Goal: Task Accomplishment & Management: Manage account settings

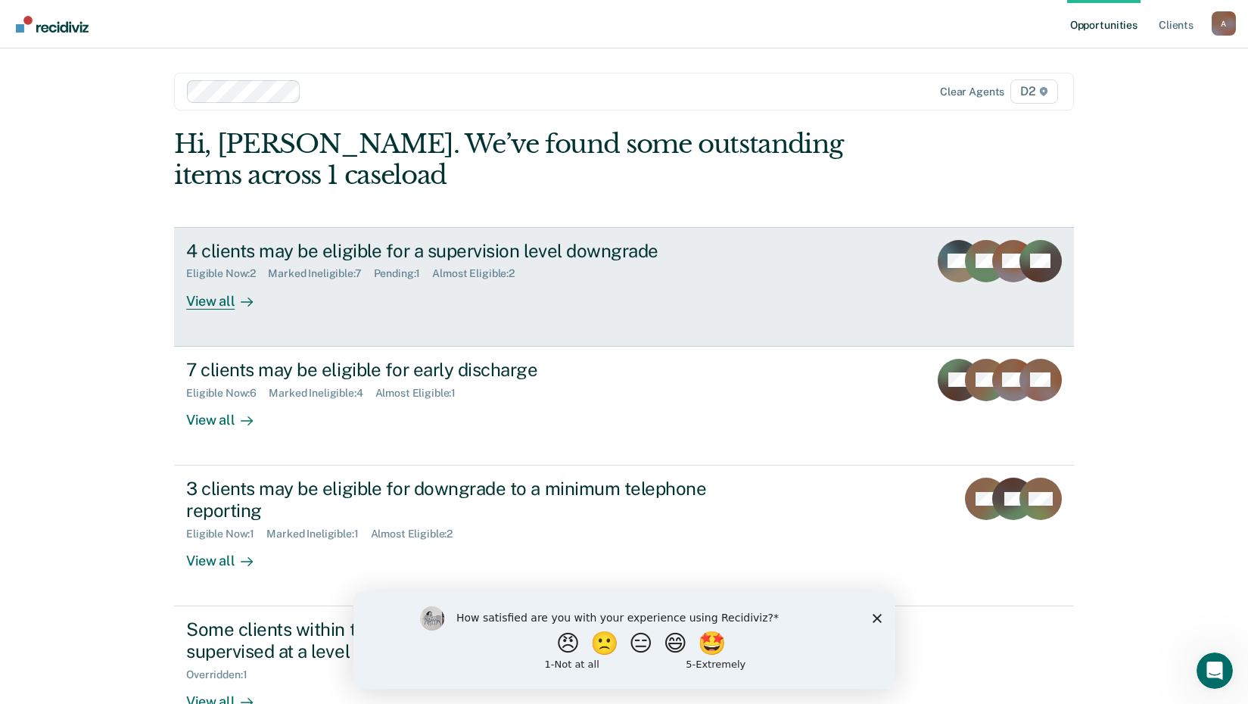
click at [213, 306] on div "View all" at bounding box center [228, 295] width 85 height 30
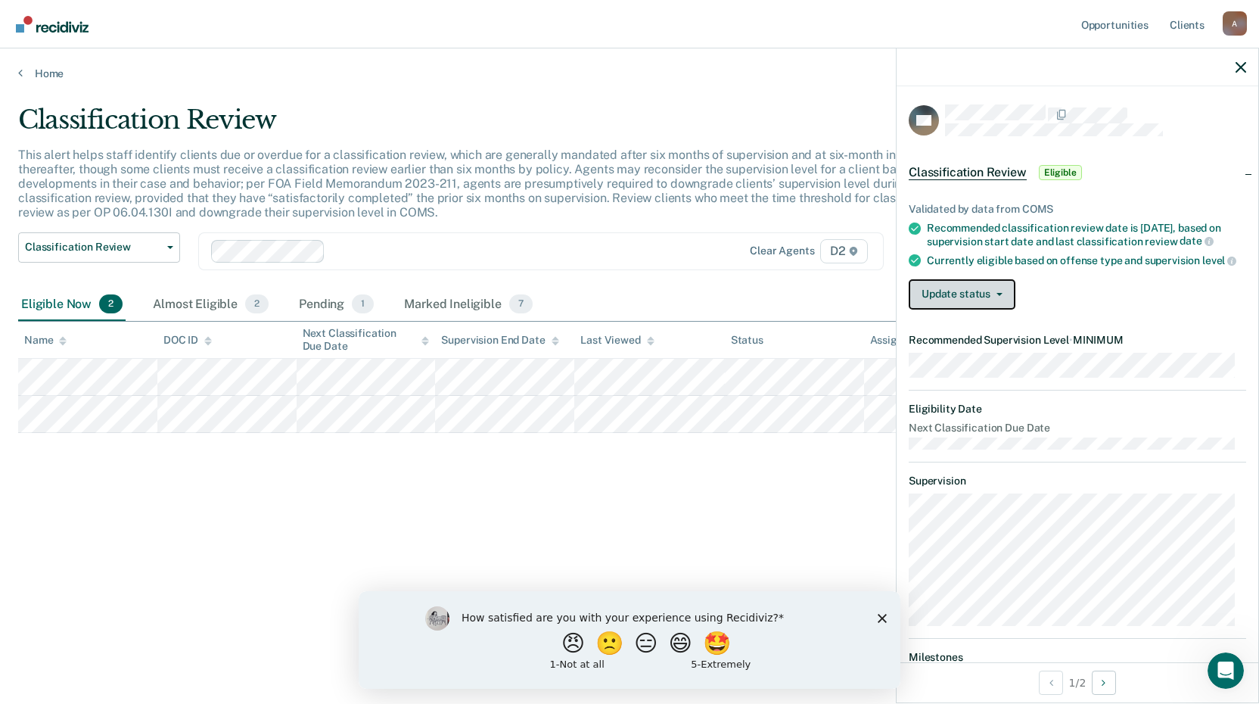
click at [1006, 300] on button "Update status" at bounding box center [962, 294] width 107 height 30
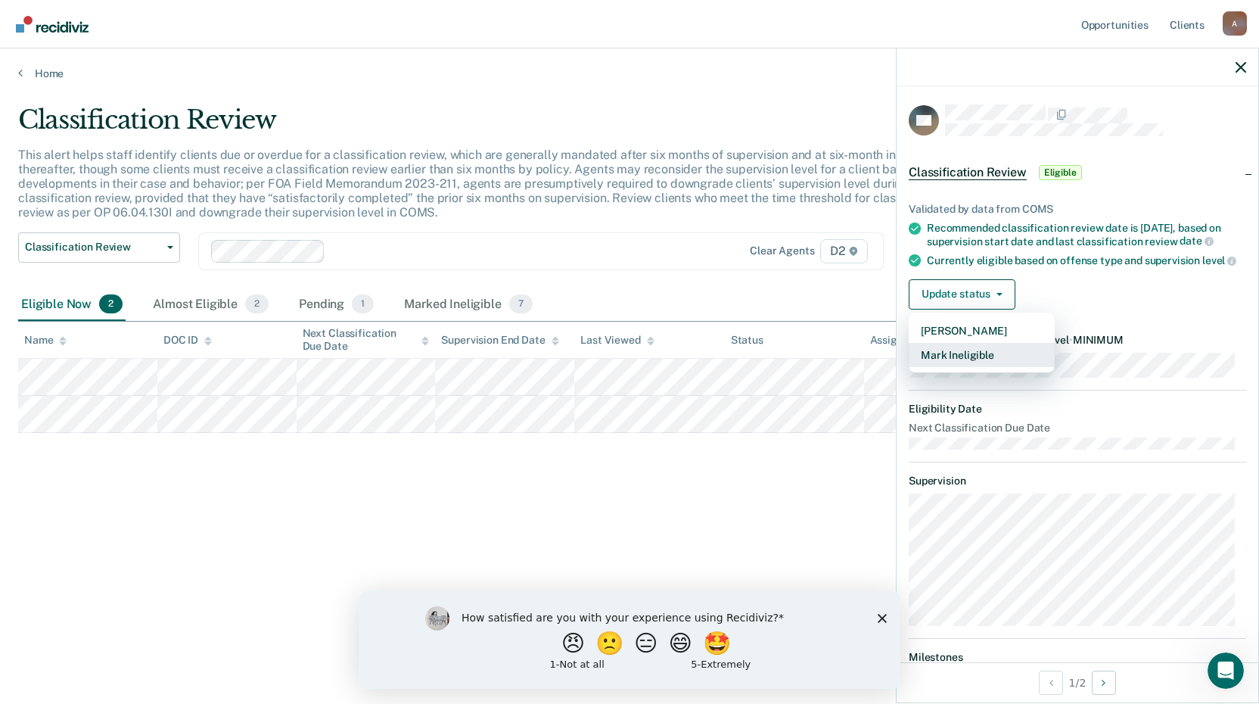
click at [1002, 360] on button "Mark Ineligible" at bounding box center [982, 355] width 146 height 24
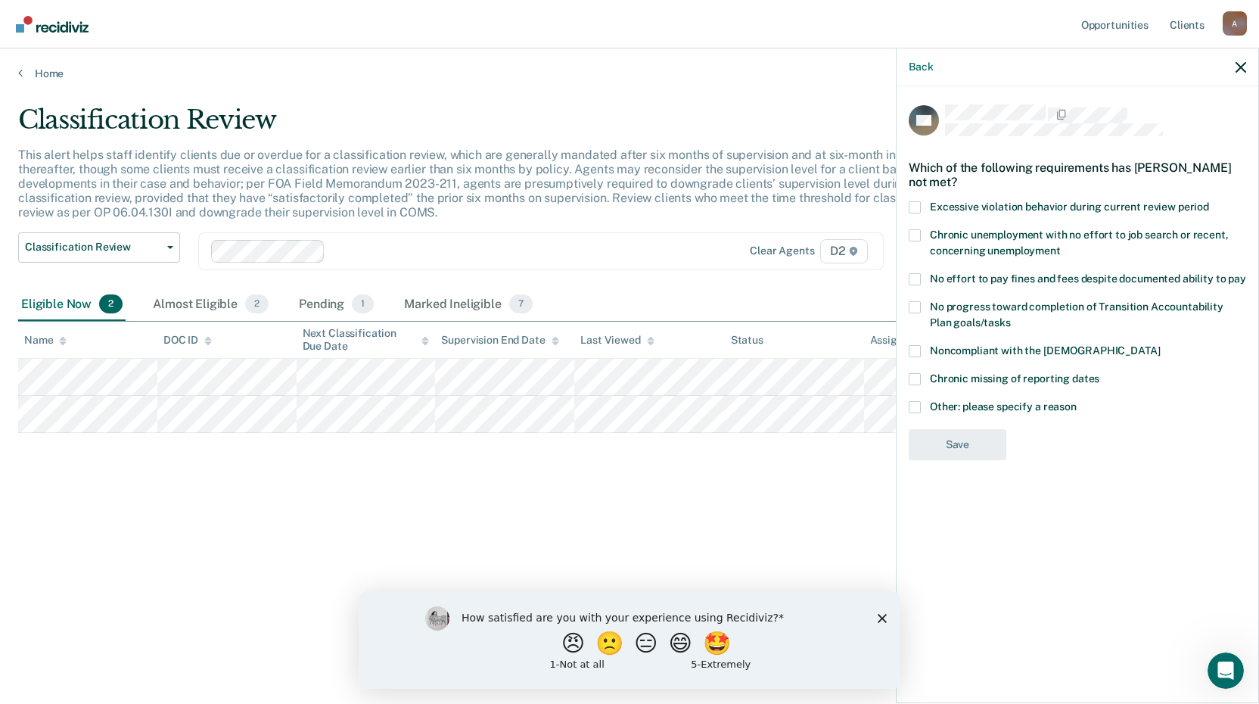
click at [911, 346] on span at bounding box center [915, 351] width 12 height 12
click at [1160, 345] on input "Noncompliant with the [DEMOGRAPHIC_DATA]" at bounding box center [1160, 345] width 0 height 0
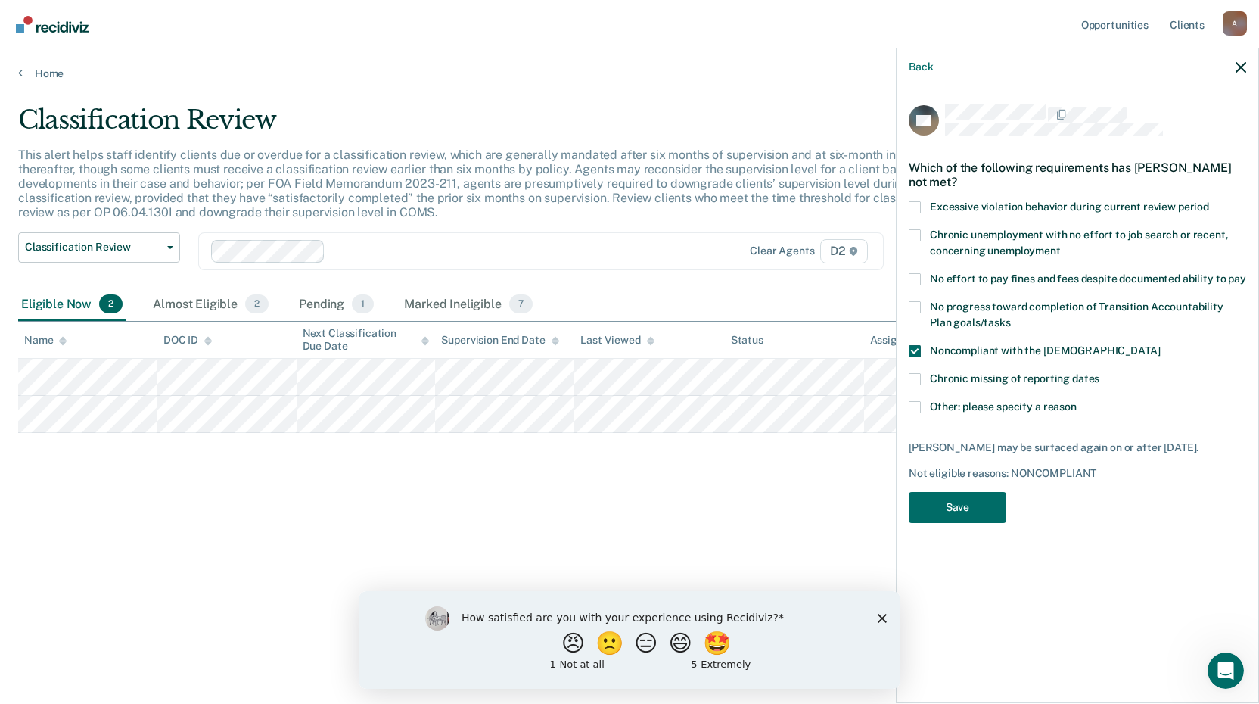
click at [915, 308] on span at bounding box center [915, 307] width 12 height 12
click at [1011, 317] on input "No progress toward completion of Transition Accountability Plan goals/tasks" at bounding box center [1011, 317] width 0 height 0
click at [915, 279] on span at bounding box center [915, 279] width 12 height 12
click at [1246, 273] on input "No effort to pay fines and fees despite documented ability to pay" at bounding box center [1246, 273] width 0 height 0
click at [971, 507] on button "Save" at bounding box center [958, 507] width 98 height 31
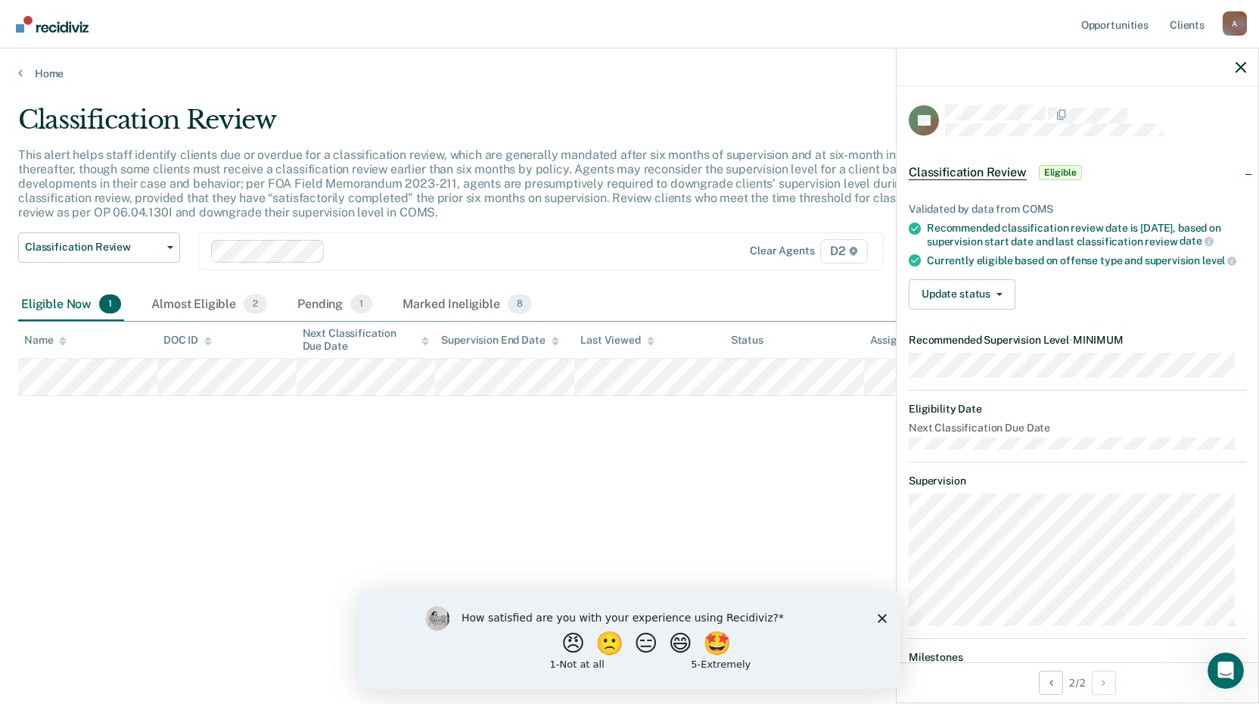
click at [683, 422] on div "Classification Review This alert helps staff identify clients due or overdue fo…" at bounding box center [629, 347] width 1223 height 486
click at [1000, 302] on button "Update status" at bounding box center [962, 294] width 107 height 30
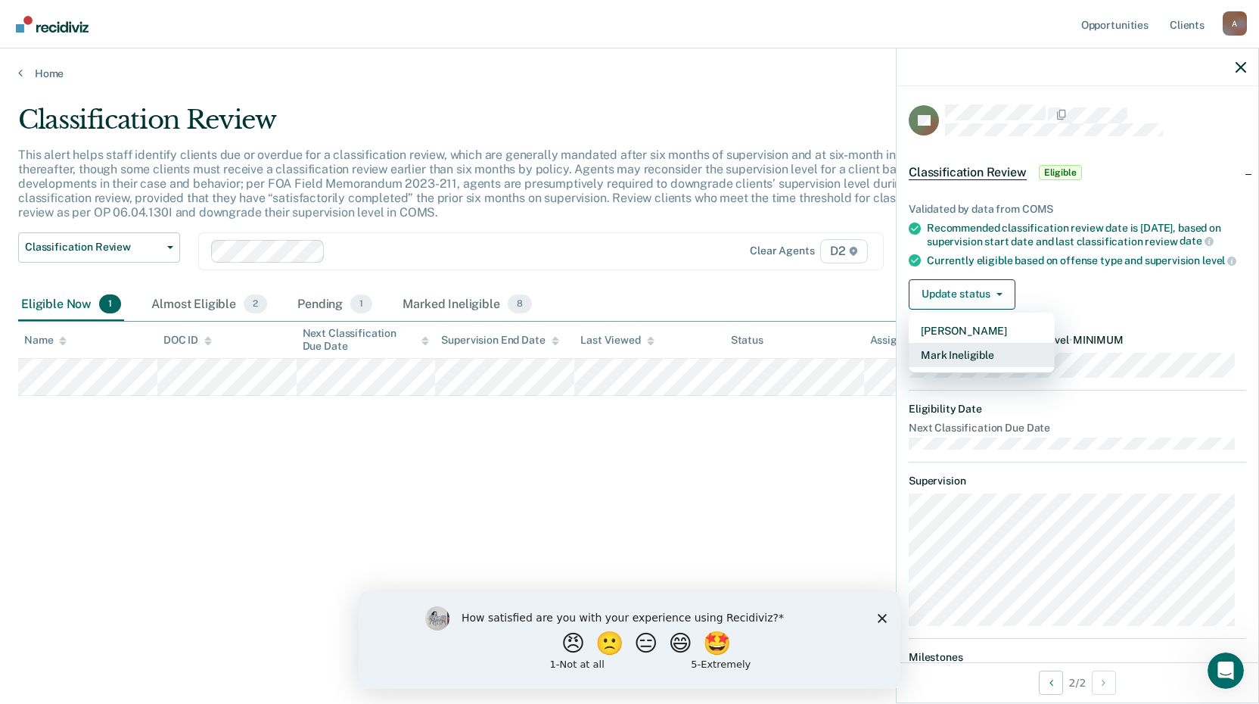
click at [989, 360] on button "Mark Ineligible" at bounding box center [982, 355] width 146 height 24
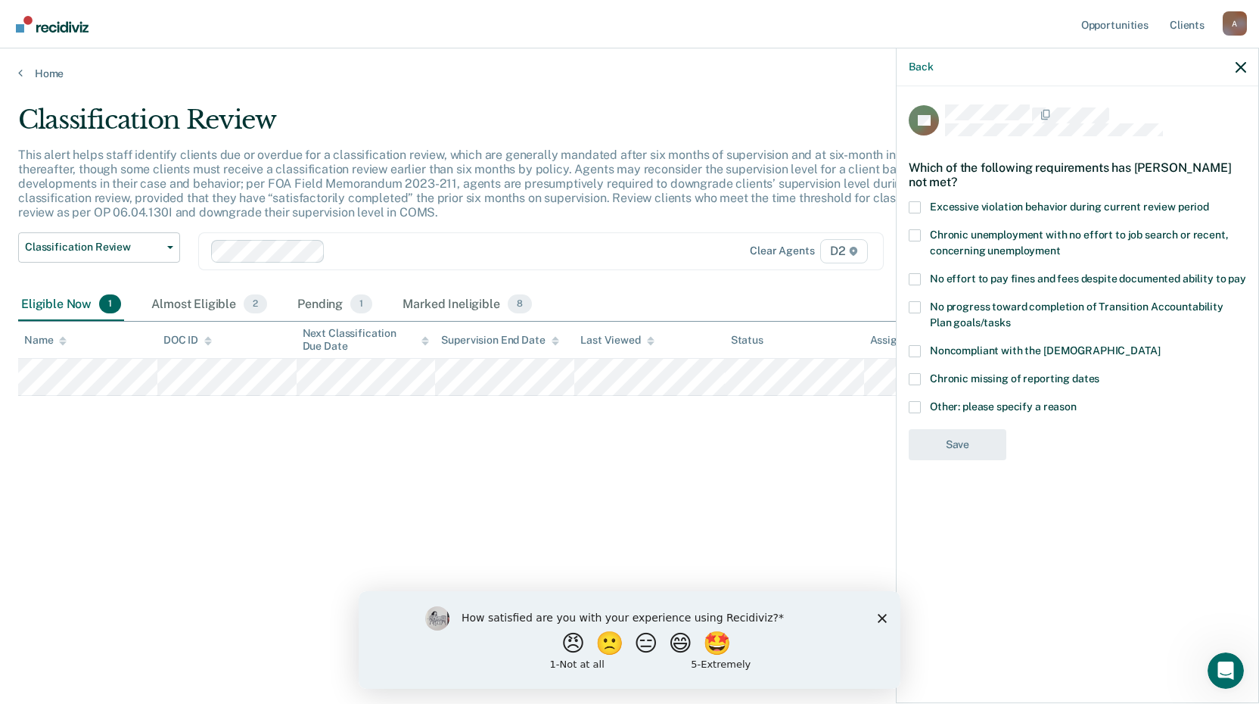
click at [917, 402] on span at bounding box center [915, 407] width 12 height 12
click at [1077, 401] on input "Other: please specify a reason" at bounding box center [1077, 401] width 0 height 0
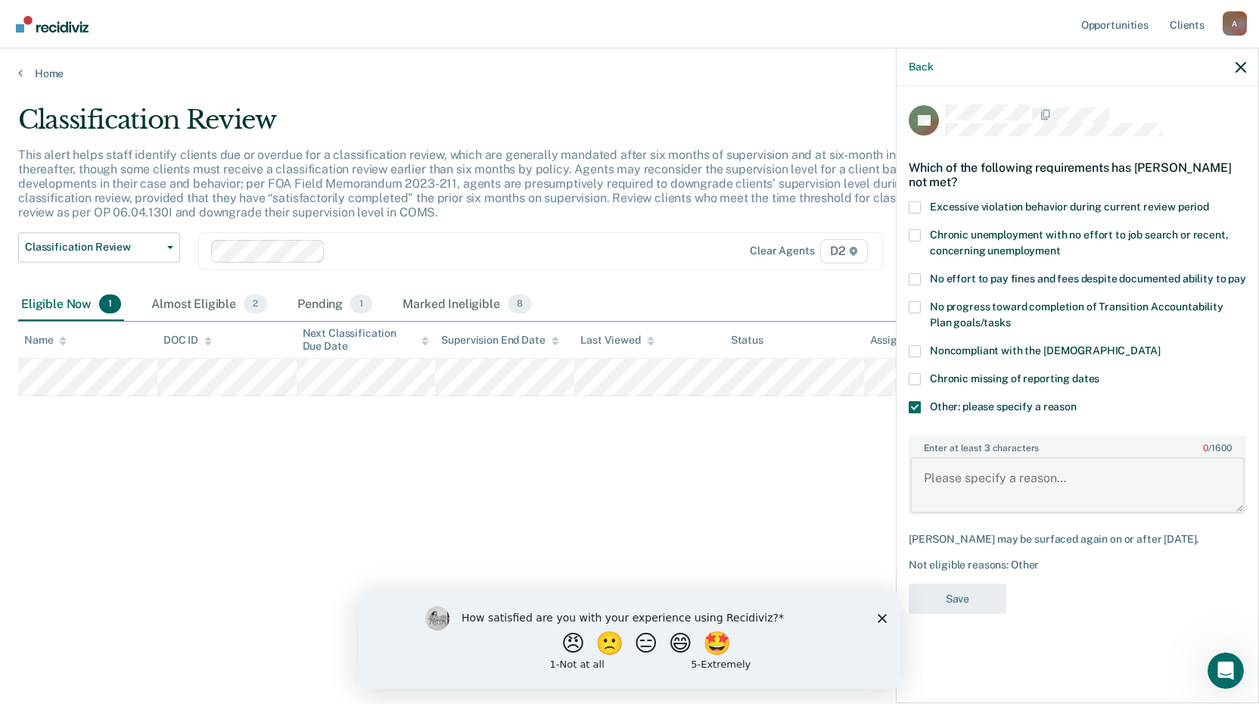
click at [931, 465] on textarea "Enter at least 3 characters 0 / 1600" at bounding box center [1077, 485] width 334 height 56
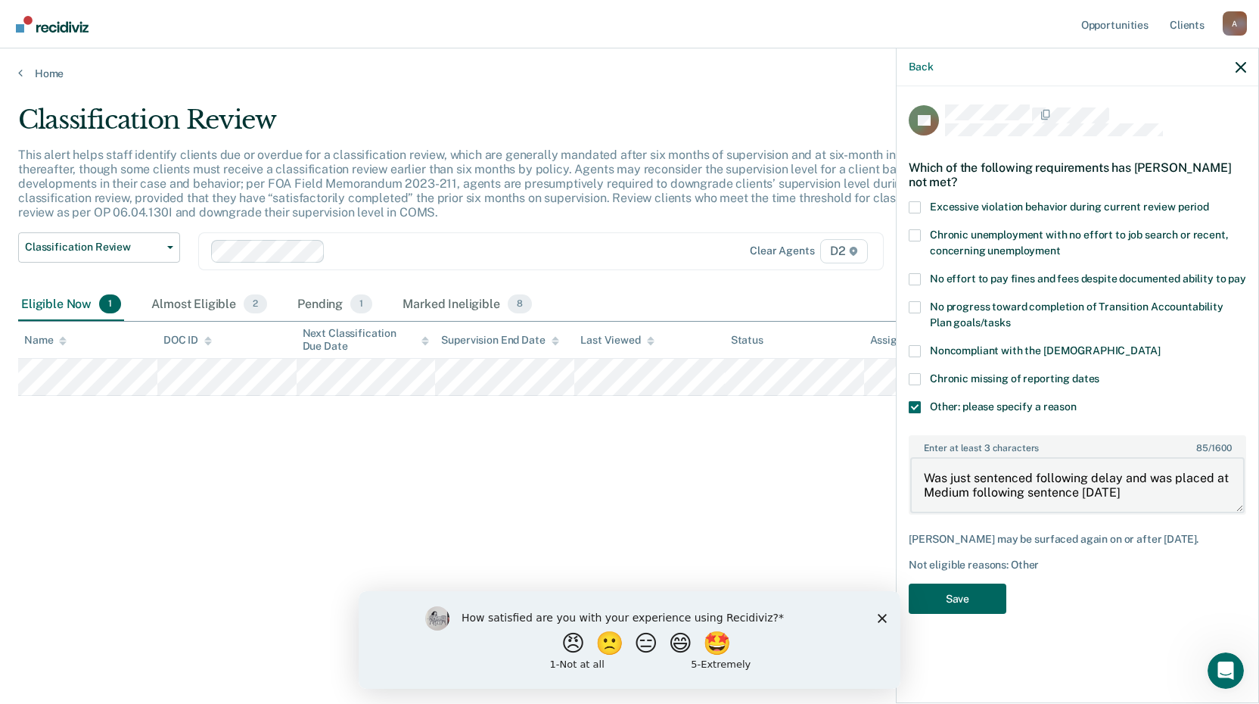
type textarea "Was just sentenced following delay and was placed at Medium following sentence …"
click at [960, 602] on button "Save" at bounding box center [958, 598] width 98 height 31
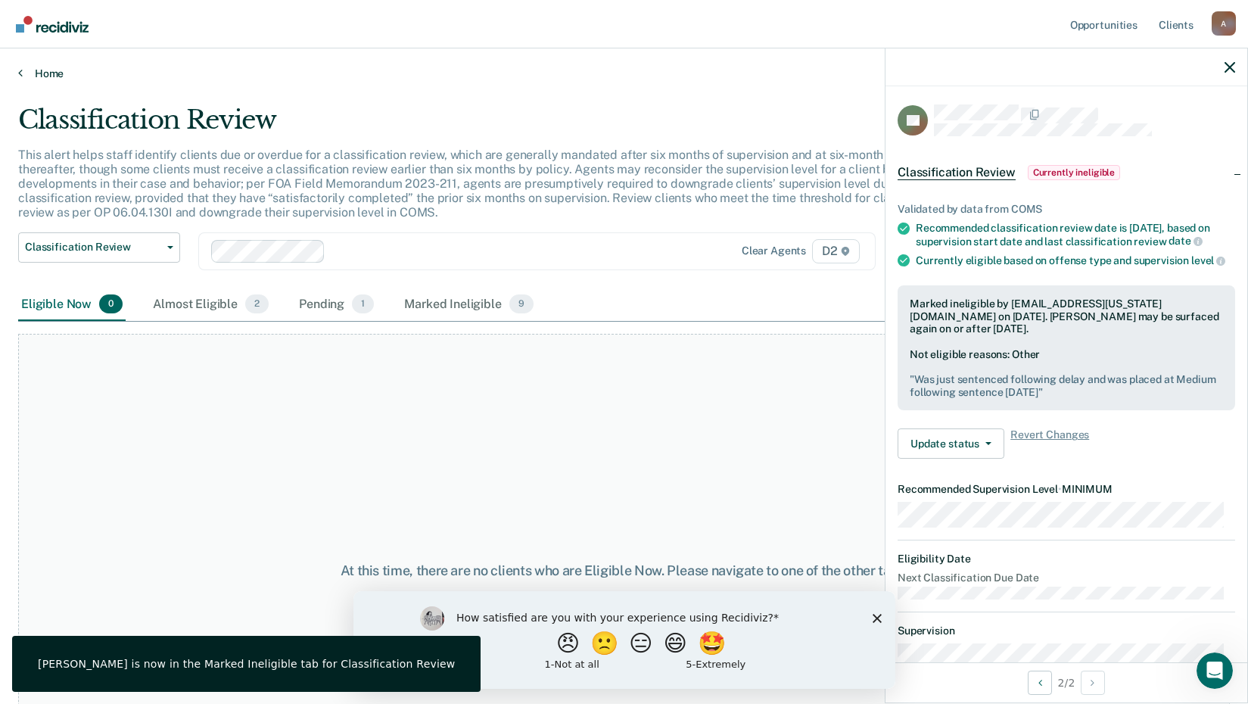
click at [39, 76] on link "Home" at bounding box center [623, 74] width 1211 height 14
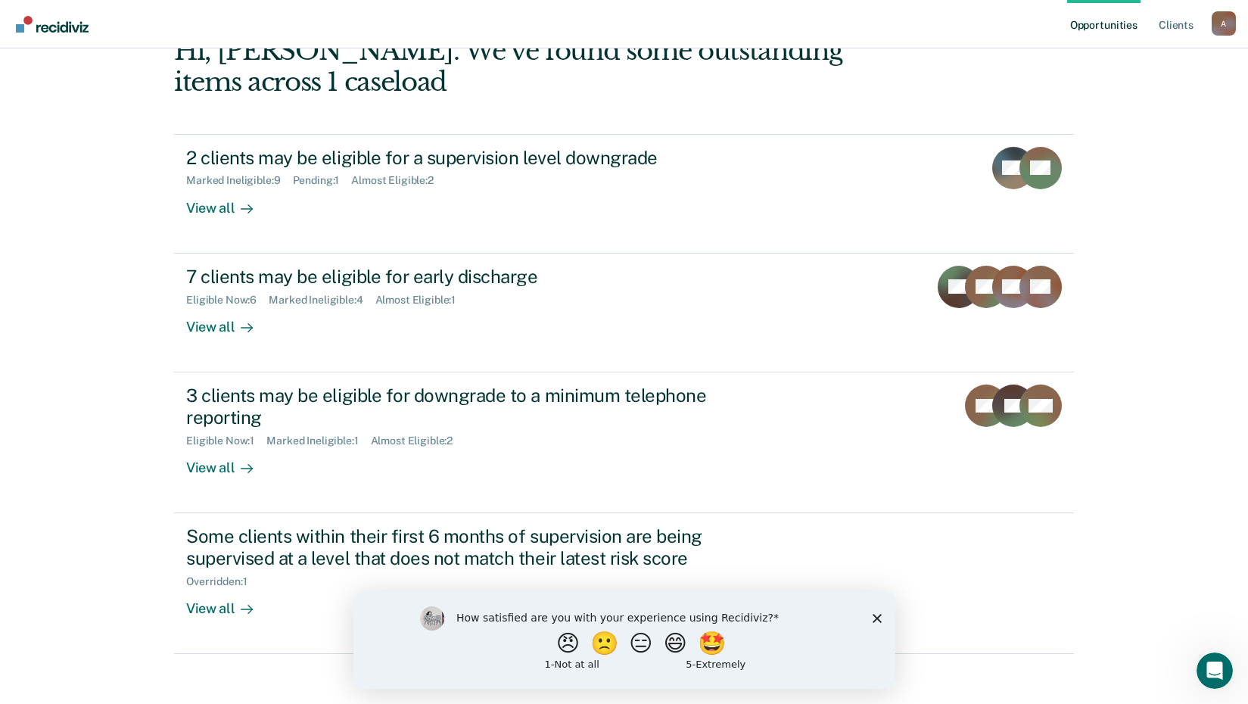
scroll to position [104, 0]
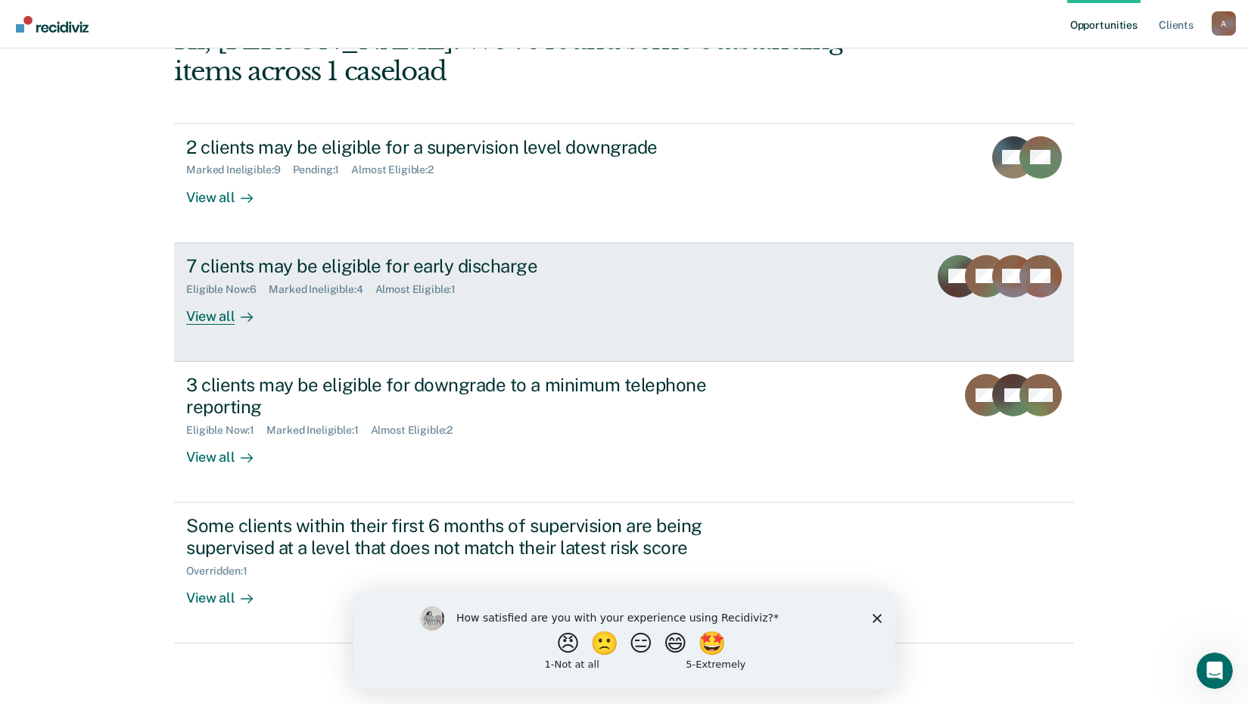
click at [207, 319] on div "View all" at bounding box center [228, 310] width 85 height 30
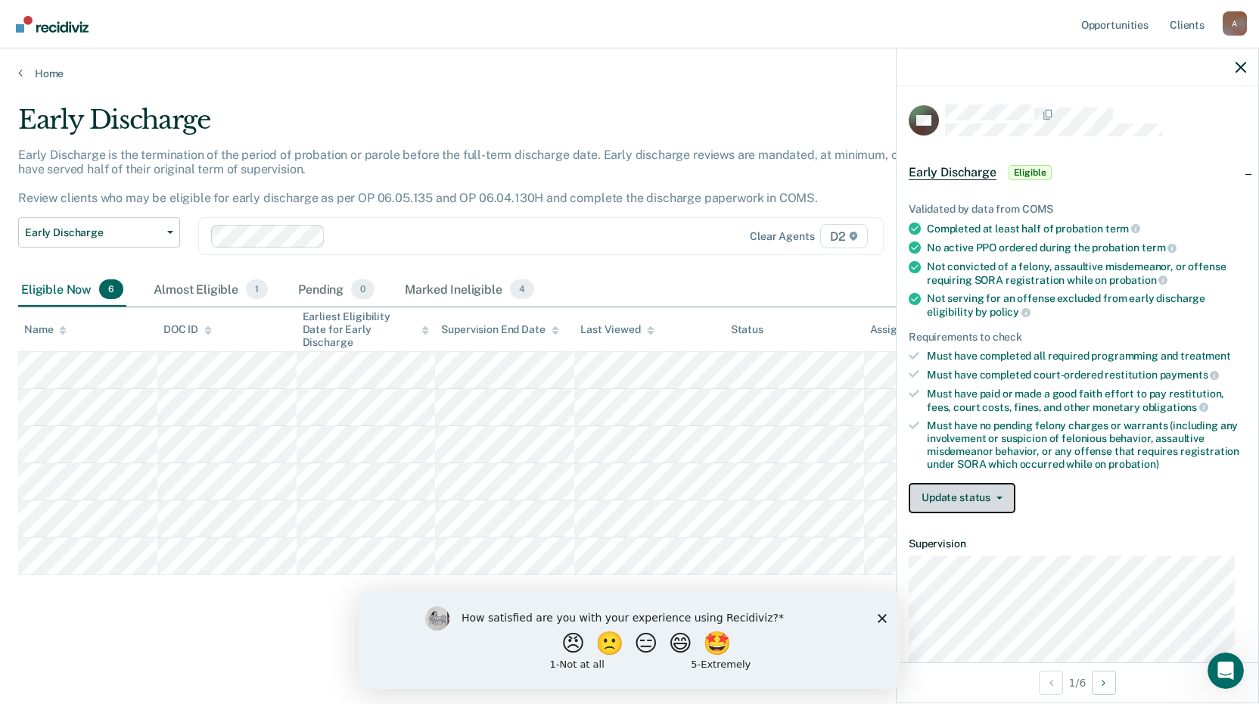
click at [946, 489] on button "Update status" at bounding box center [962, 498] width 107 height 30
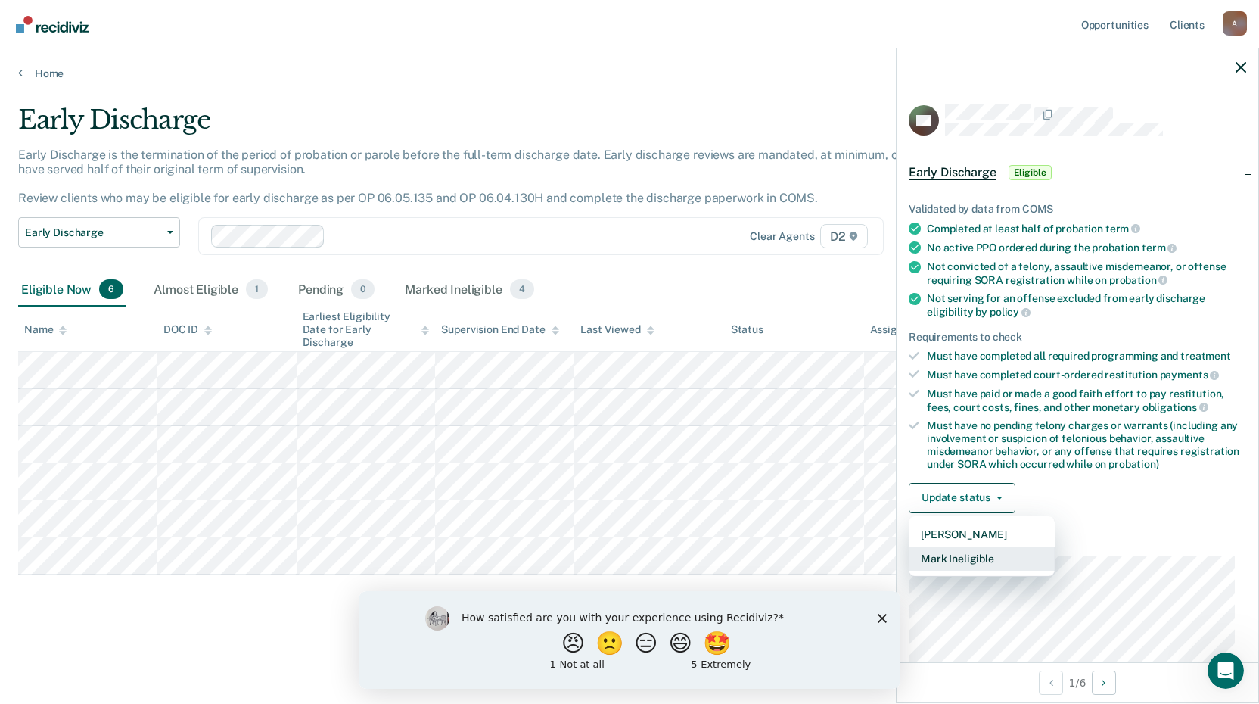
click at [950, 555] on button "Mark Ineligible" at bounding box center [982, 558] width 146 height 24
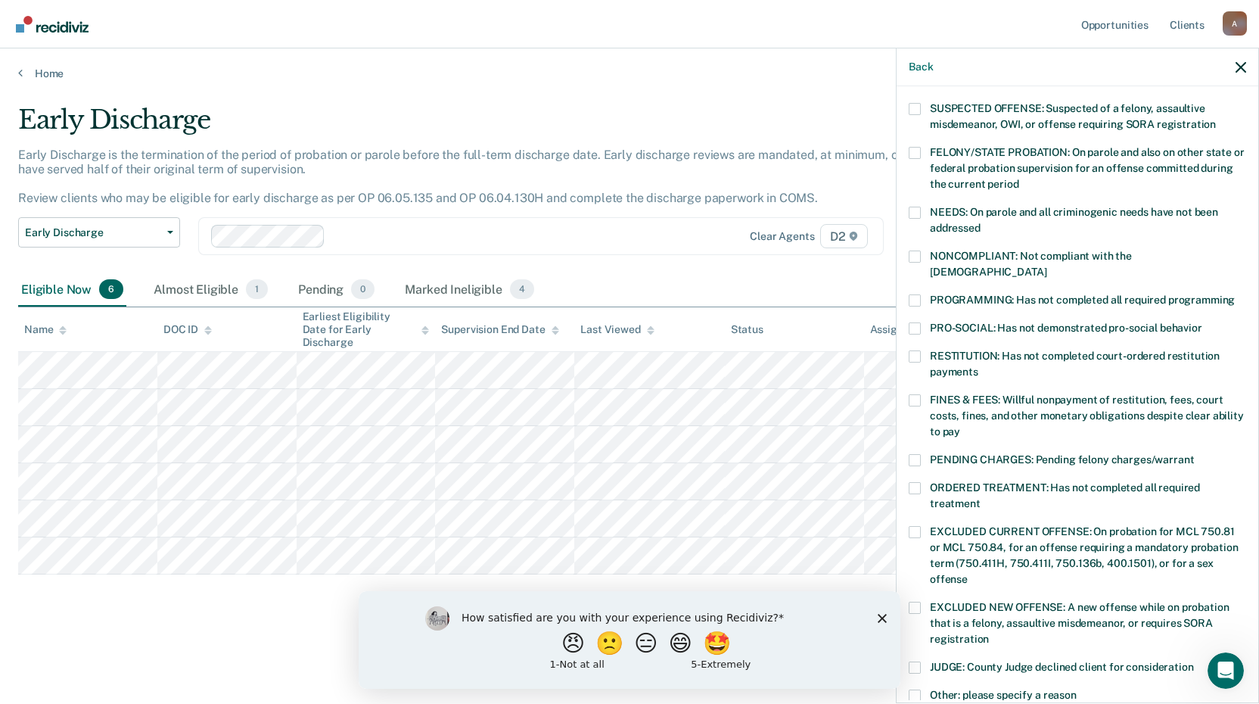
scroll to position [151, 0]
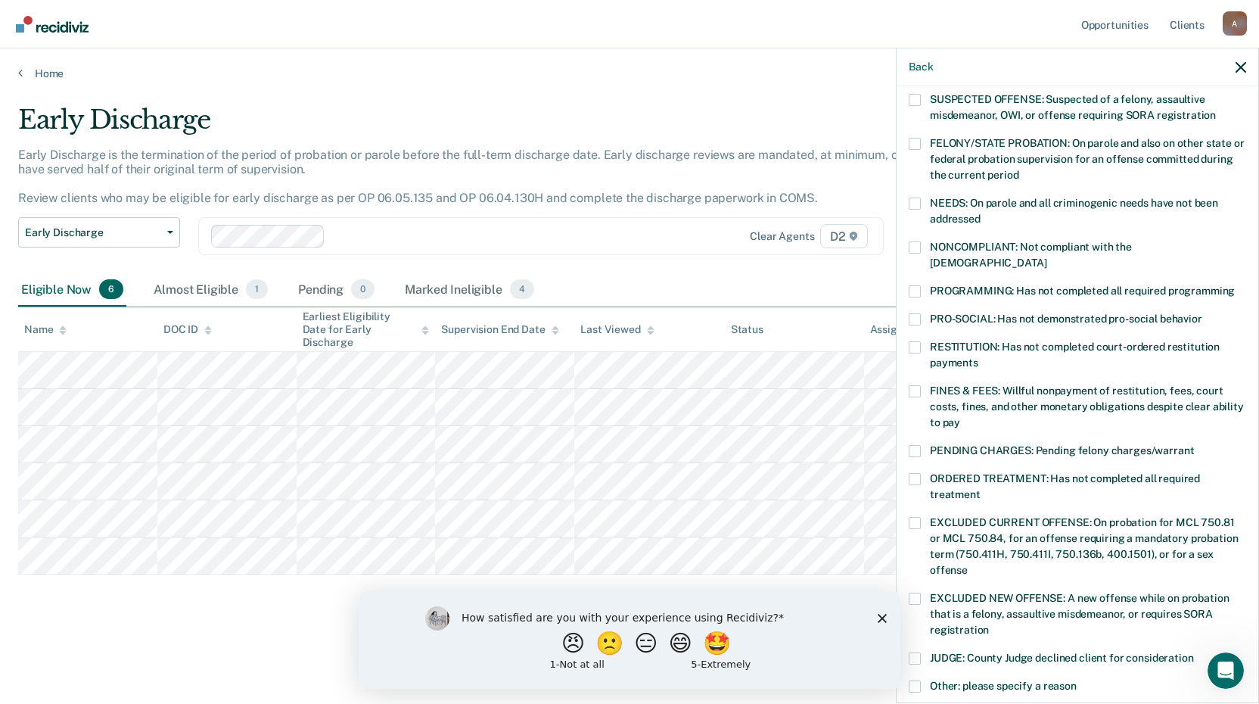
click at [917, 246] on span at bounding box center [915, 247] width 12 height 12
click at [1046, 257] on input "NONCOMPLIANT: Not compliant with the [DEMOGRAPHIC_DATA]" at bounding box center [1046, 257] width 0 height 0
click at [913, 285] on span at bounding box center [915, 291] width 12 height 12
click at [1235, 285] on input "PROGRAMMING: Has not completed all required programming" at bounding box center [1235, 285] width 0 height 0
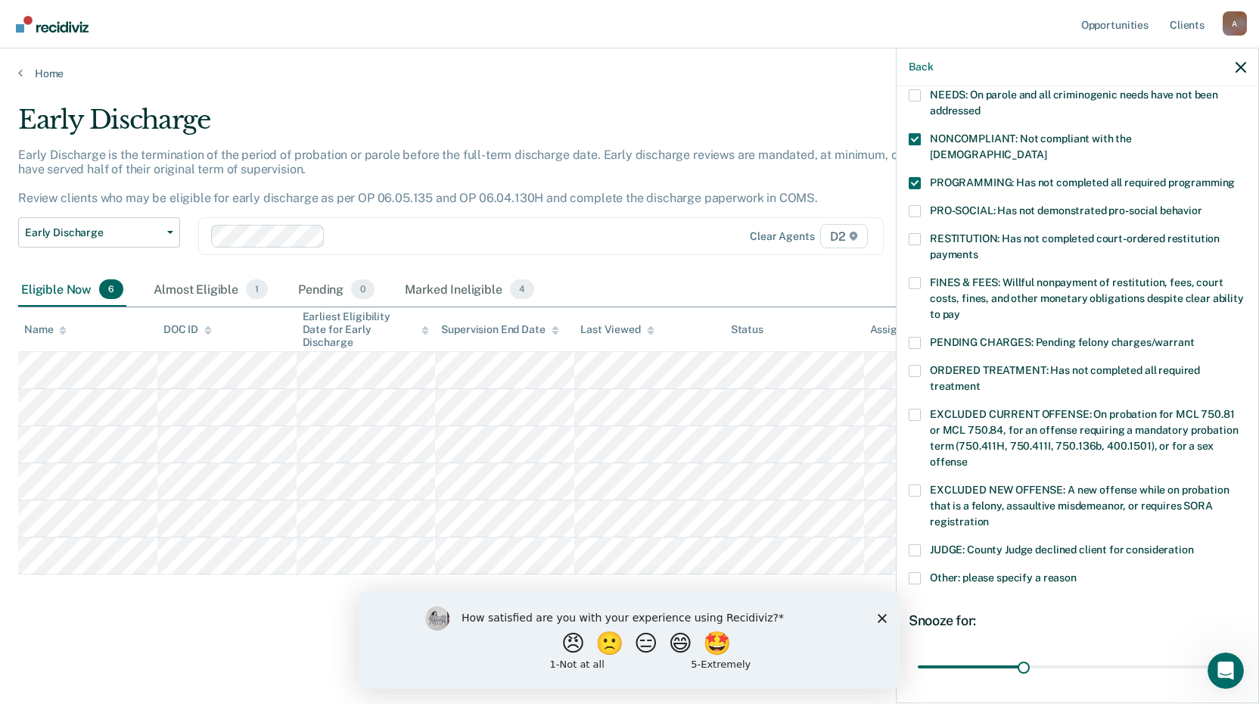
scroll to position [354, 0]
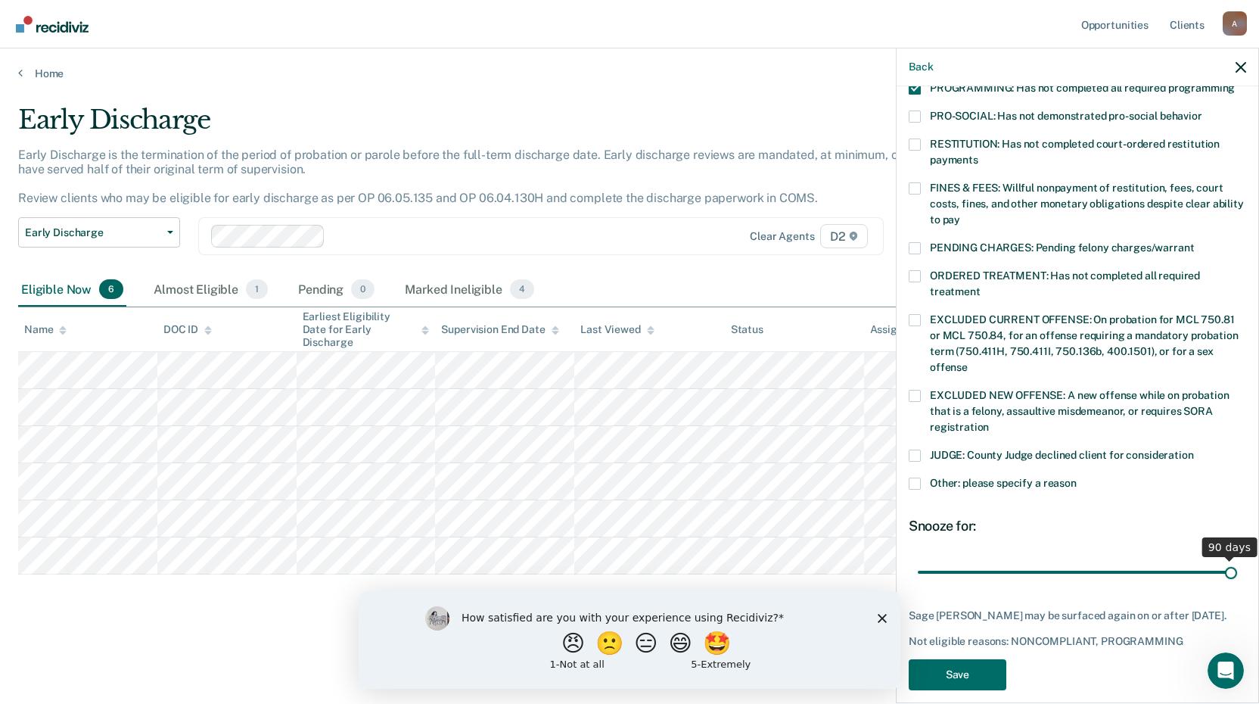
drag, startPoint x: 1020, startPoint y: 558, endPoint x: 1219, endPoint y: 555, distance: 199.0
type input "90"
click at [1219, 558] on input "range" at bounding box center [1077, 571] width 319 height 26
click at [955, 660] on button "Save" at bounding box center [958, 674] width 98 height 31
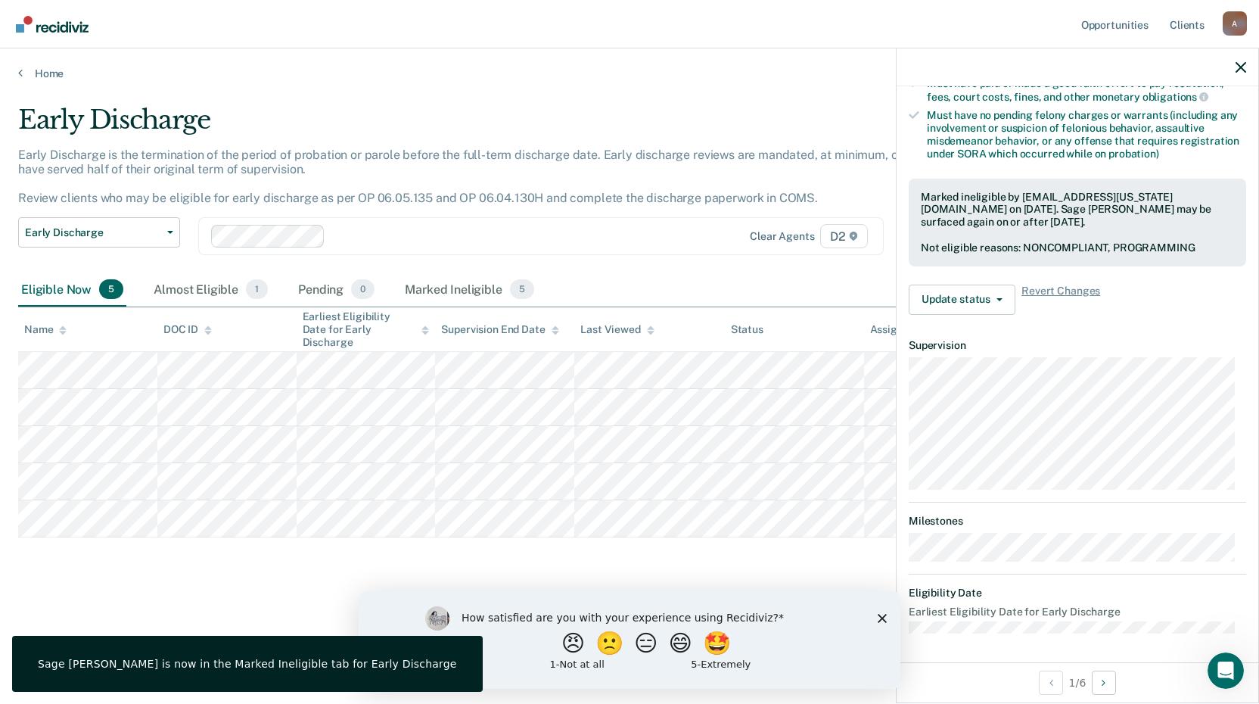
scroll to position [183, 0]
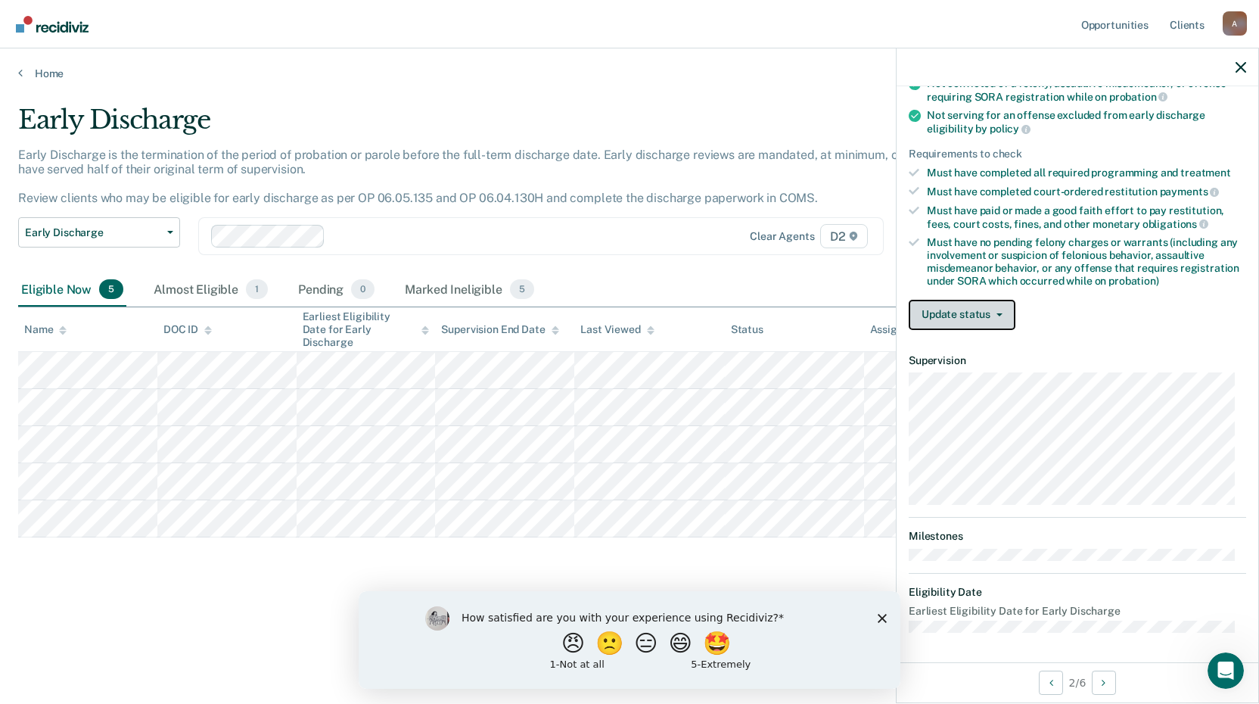
click at [953, 316] on button "Update status" at bounding box center [962, 315] width 107 height 30
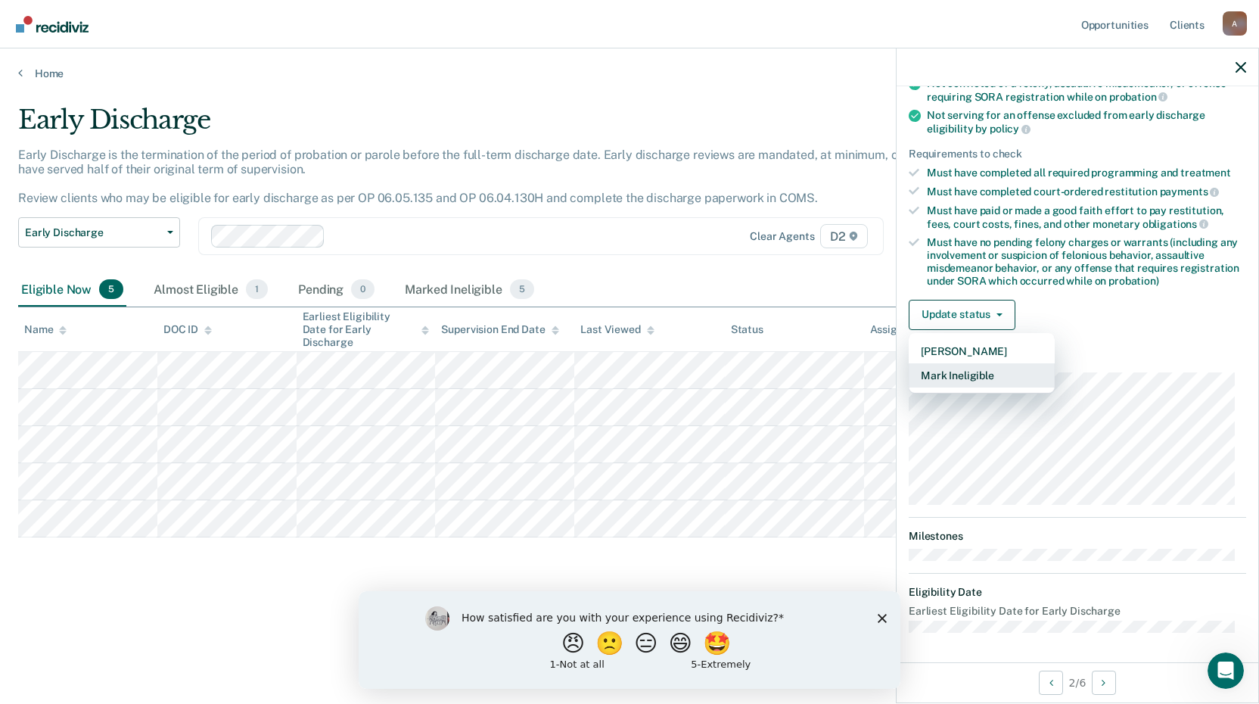
click at [960, 368] on button "Mark Ineligible" at bounding box center [982, 375] width 146 height 24
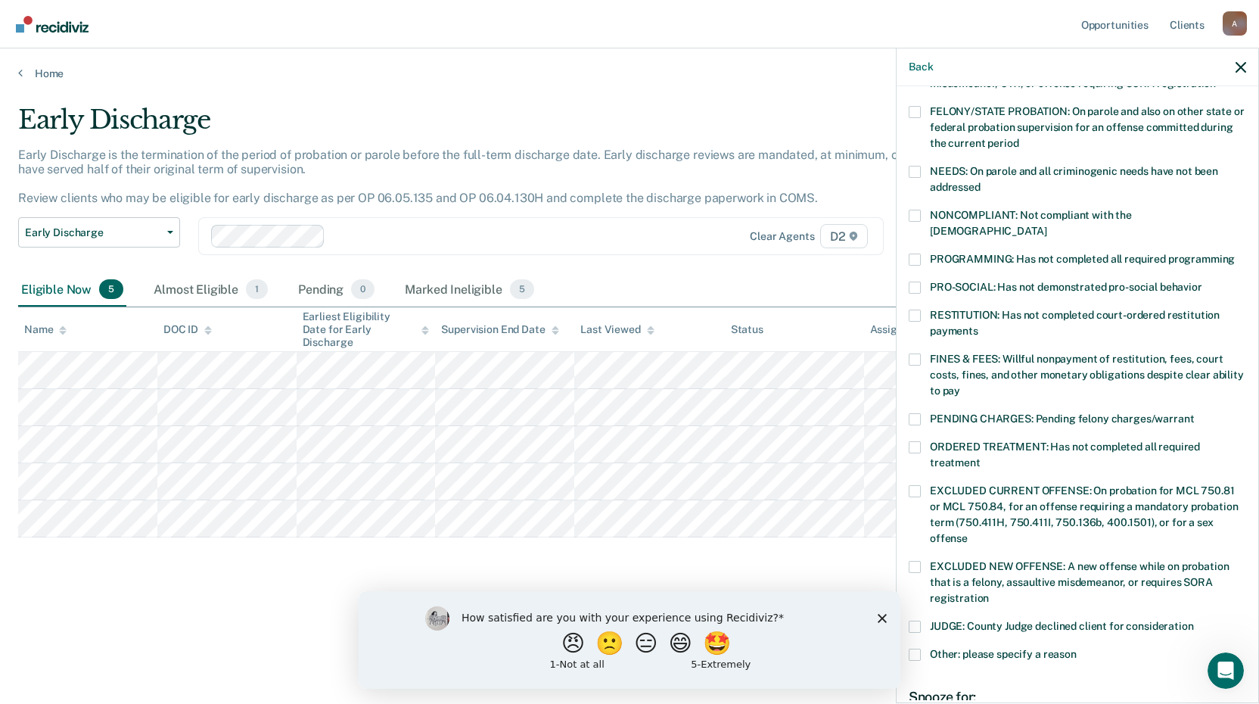
click at [918, 166] on span at bounding box center [915, 172] width 12 height 12
click at [980, 182] on input "NEEDS: On parole and all criminogenic needs have not been addressed" at bounding box center [980, 182] width 0 height 0
click at [915, 202] on div "NEEDS: On parole and all criminogenic needs have not been addressed" at bounding box center [1077, 188] width 337 height 44
click at [915, 210] on span at bounding box center [915, 216] width 12 height 12
click at [1046, 225] on input "NONCOMPLIANT: Not compliant with the [DEMOGRAPHIC_DATA]" at bounding box center [1046, 225] width 0 height 0
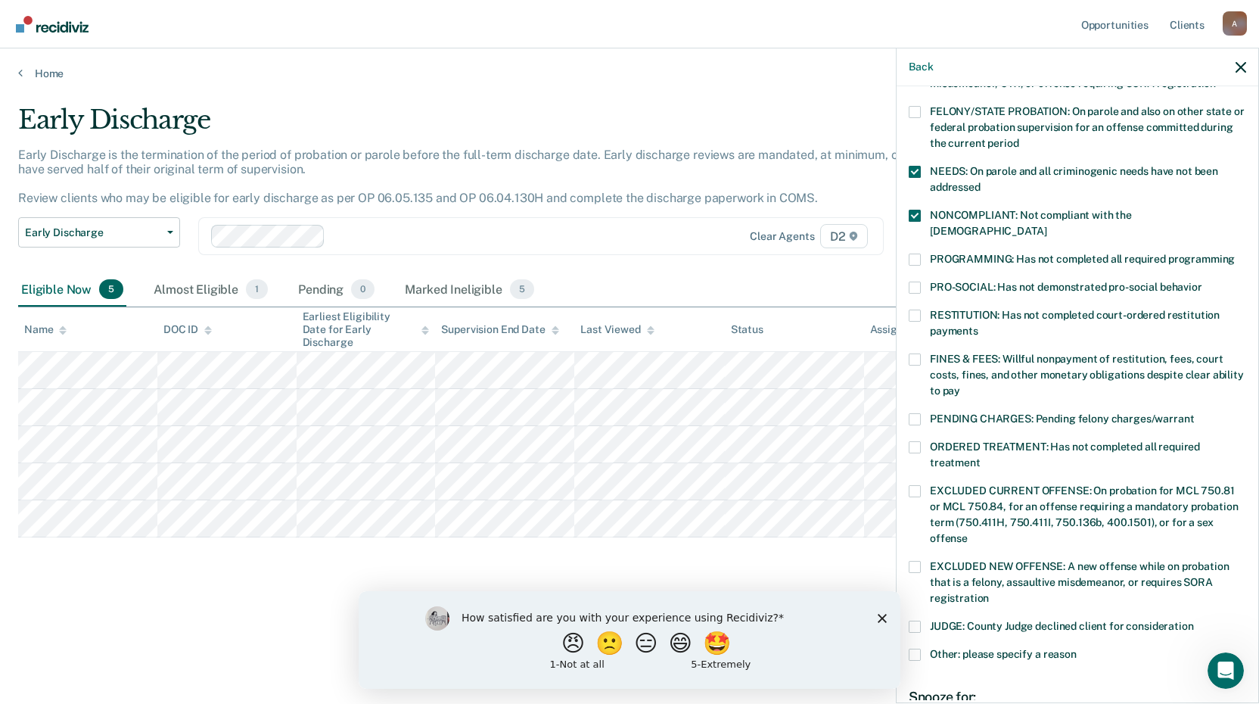
click at [911, 353] on span at bounding box center [915, 359] width 12 height 12
click at [960, 385] on input "FINES & FEES: Willful nonpayment of restitution, fees, court costs, fines, and …" at bounding box center [960, 385] width 0 height 0
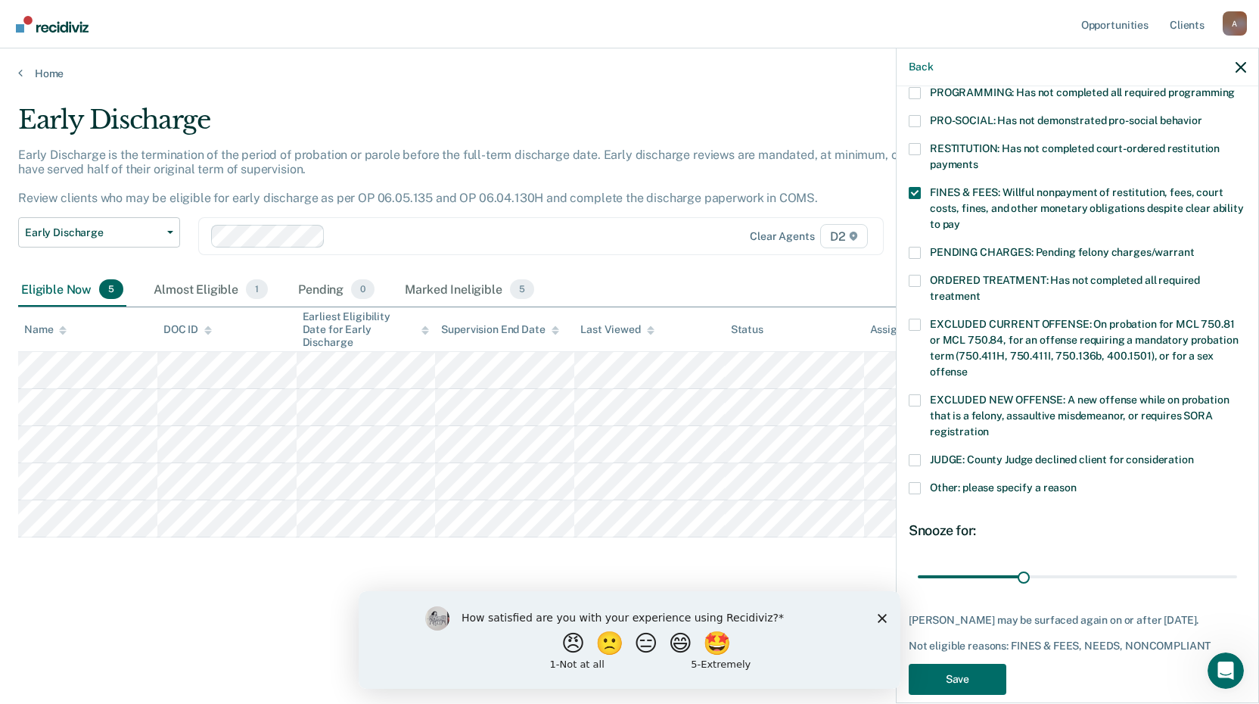
scroll to position [354, 0]
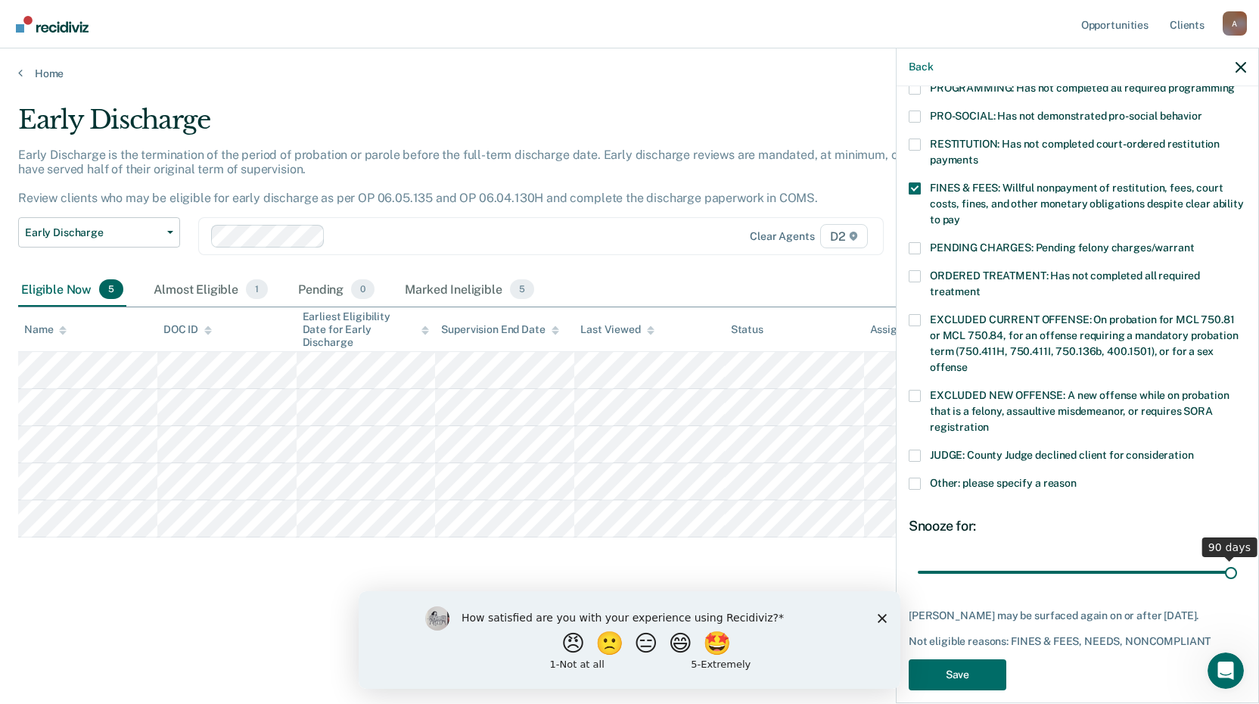
drag, startPoint x: 1020, startPoint y: 557, endPoint x: 1219, endPoint y: 557, distance: 199.0
type input "90"
click at [1219, 558] on input "range" at bounding box center [1077, 571] width 319 height 26
click at [987, 659] on button "Save" at bounding box center [958, 674] width 98 height 31
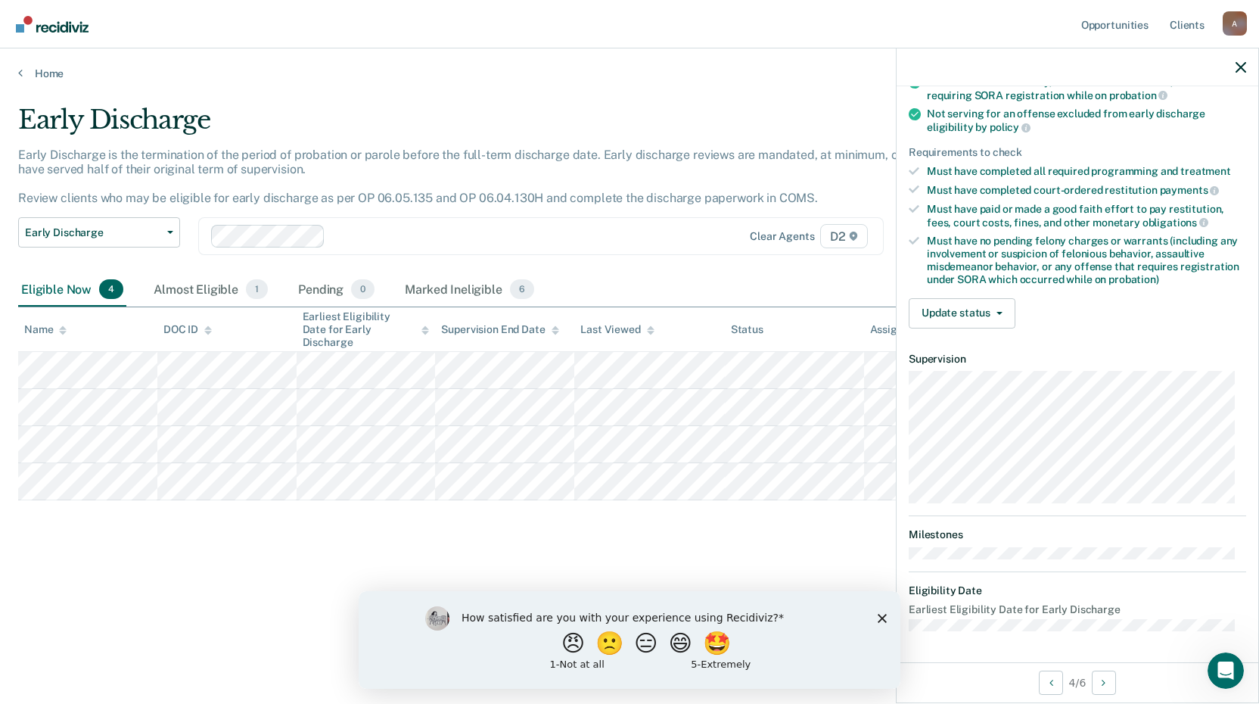
scroll to position [183, 0]
click at [956, 323] on button "Update status" at bounding box center [962, 315] width 107 height 30
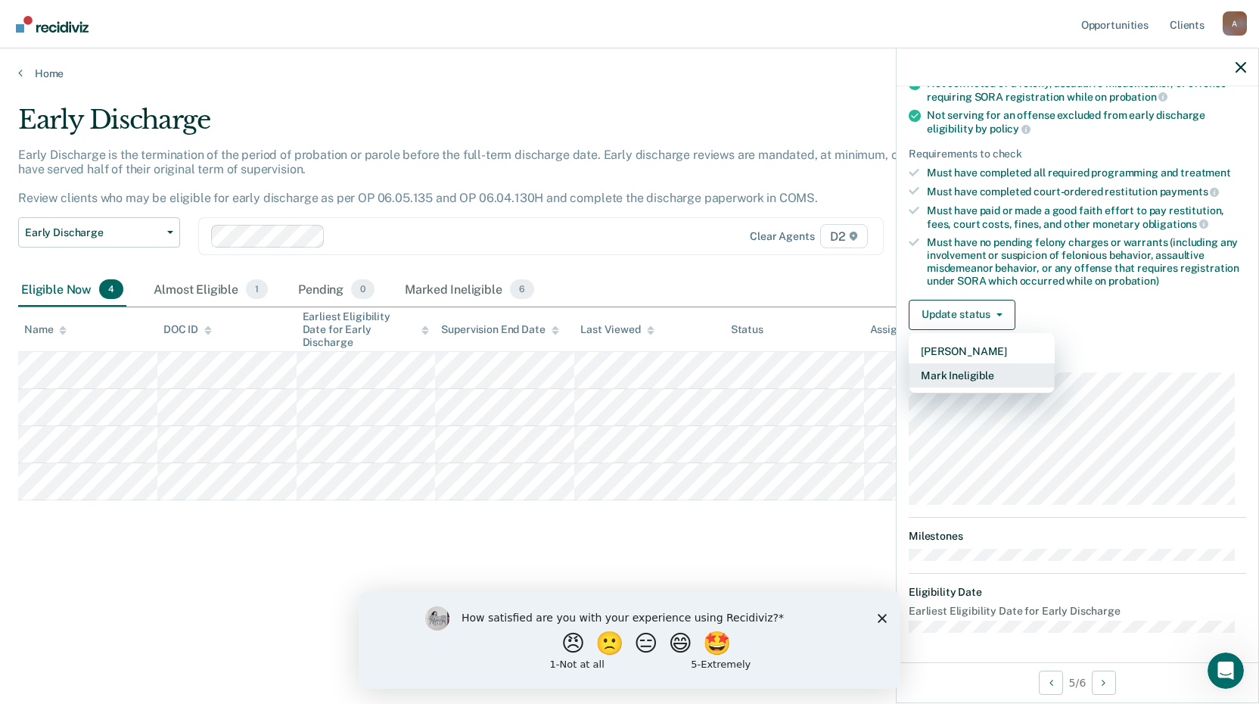
click at [976, 371] on button "Mark Ineligible" at bounding box center [982, 375] width 146 height 24
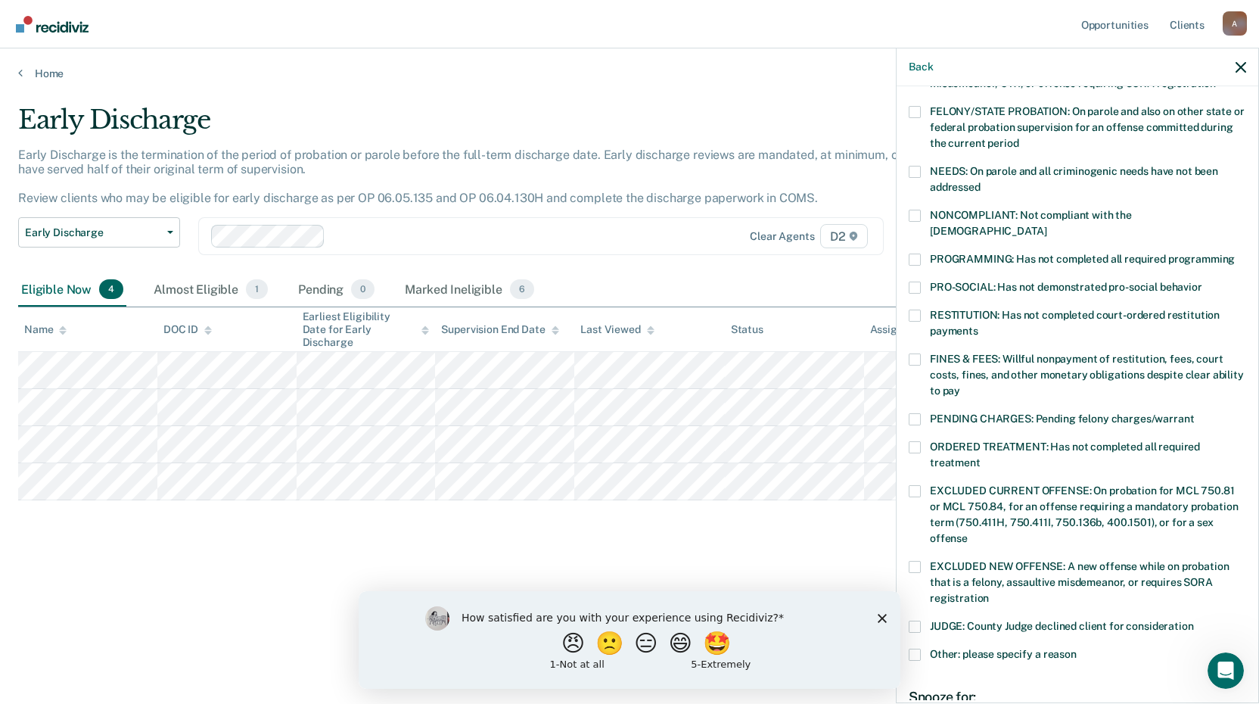
click at [915, 210] on span at bounding box center [915, 216] width 12 height 12
click at [1046, 225] on input "NONCOMPLIANT: Not compliant with the [DEMOGRAPHIC_DATA]" at bounding box center [1046, 225] width 0 height 0
click at [923, 413] on label "PENDING CHARGES: Pending felony charges/warrant" at bounding box center [1077, 421] width 337 height 16
click at [1194, 413] on input "PENDING CHARGES: Pending felony charges/warrant" at bounding box center [1194, 413] width 0 height 0
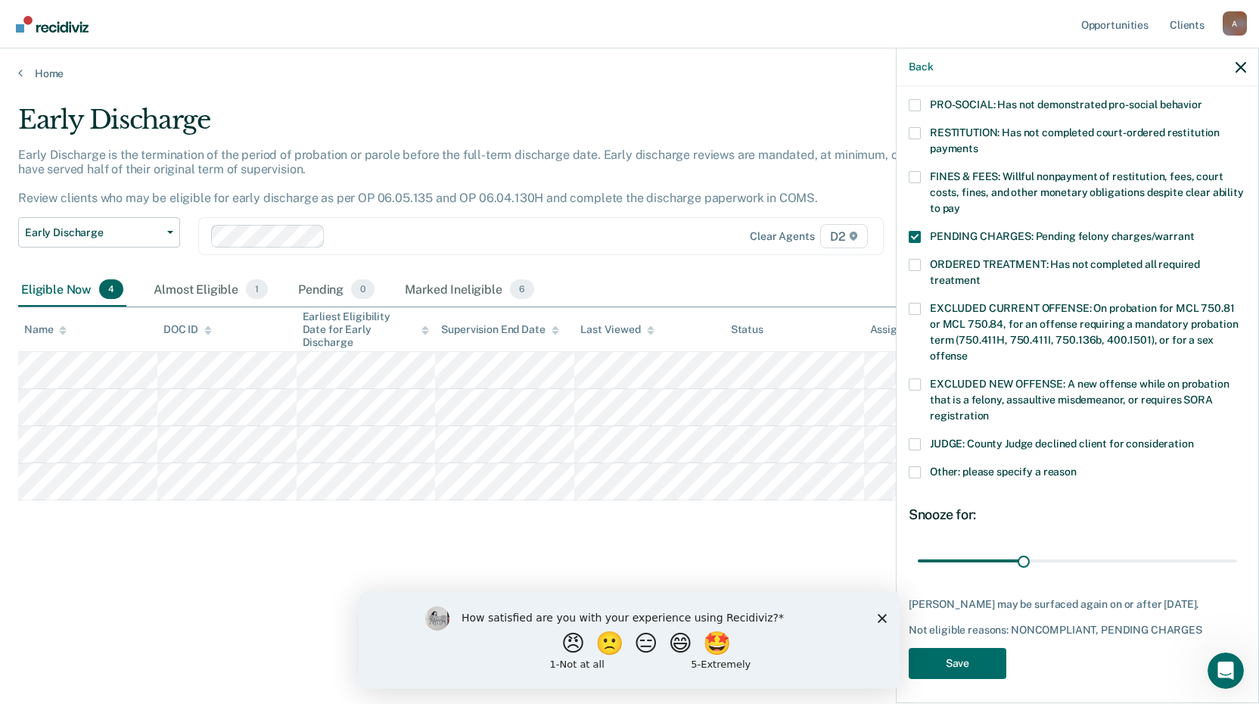
scroll to position [367, 0]
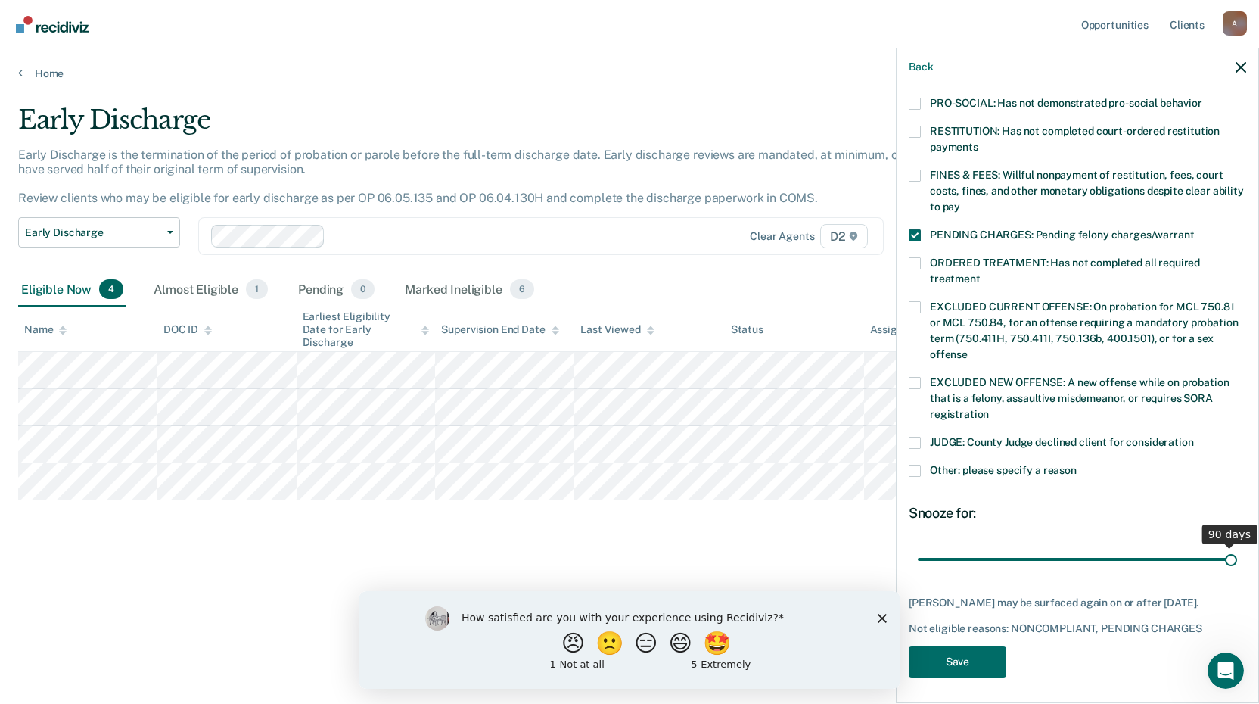
drag, startPoint x: 1024, startPoint y: 541, endPoint x: 1219, endPoint y: 542, distance: 195.2
type input "90"
click at [1219, 545] on input "range" at bounding box center [1077, 558] width 319 height 26
click at [949, 657] on button "Save" at bounding box center [958, 661] width 98 height 31
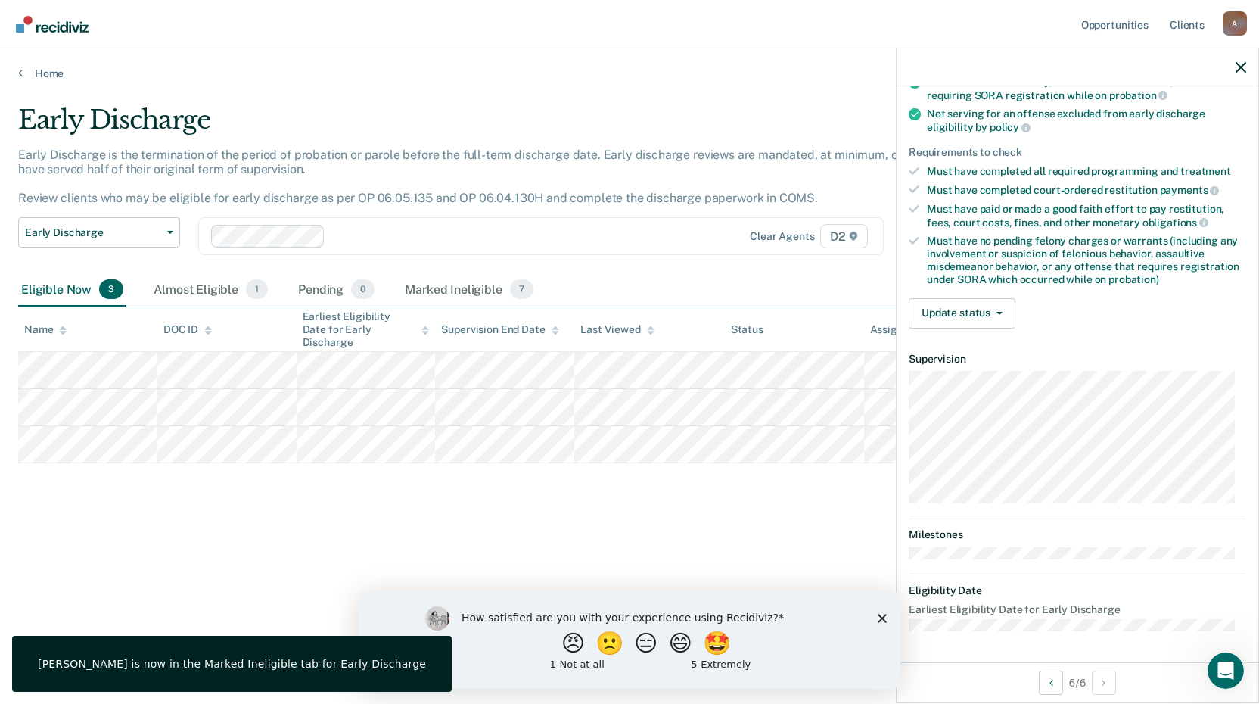
scroll to position [183, 0]
click at [946, 315] on button "Update status" at bounding box center [962, 315] width 107 height 30
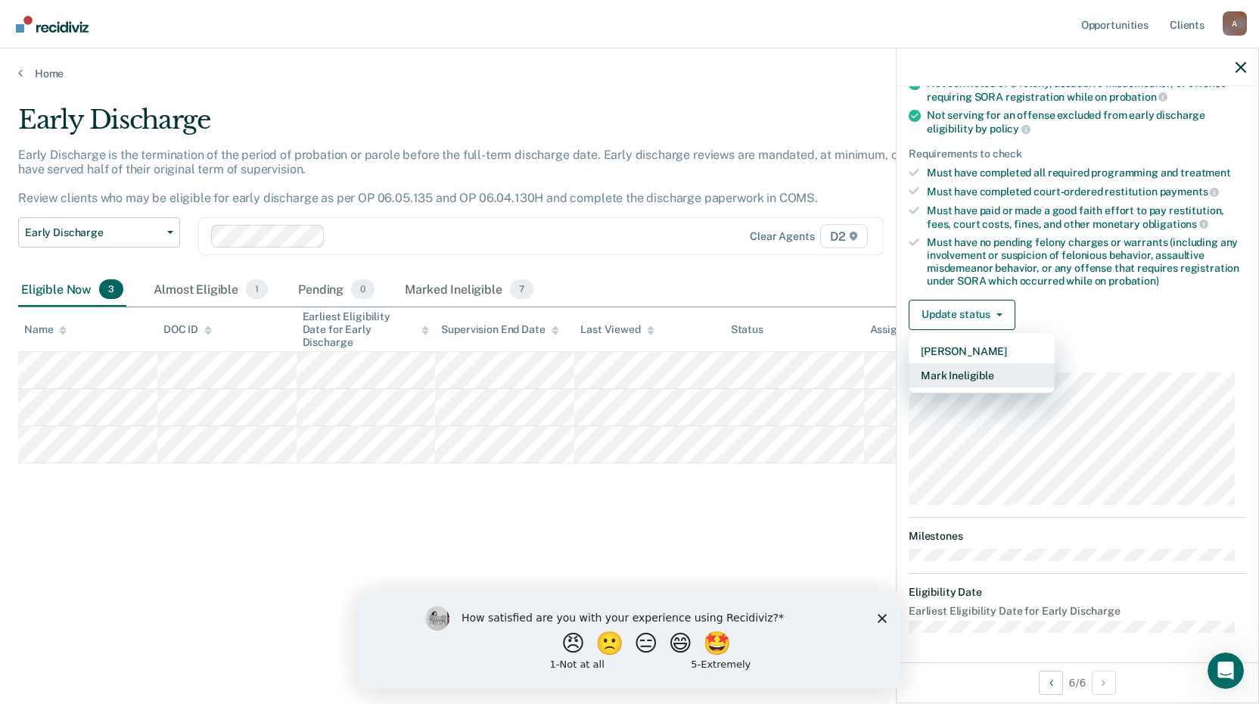
click at [953, 370] on button "Mark Ineligible" at bounding box center [982, 375] width 146 height 24
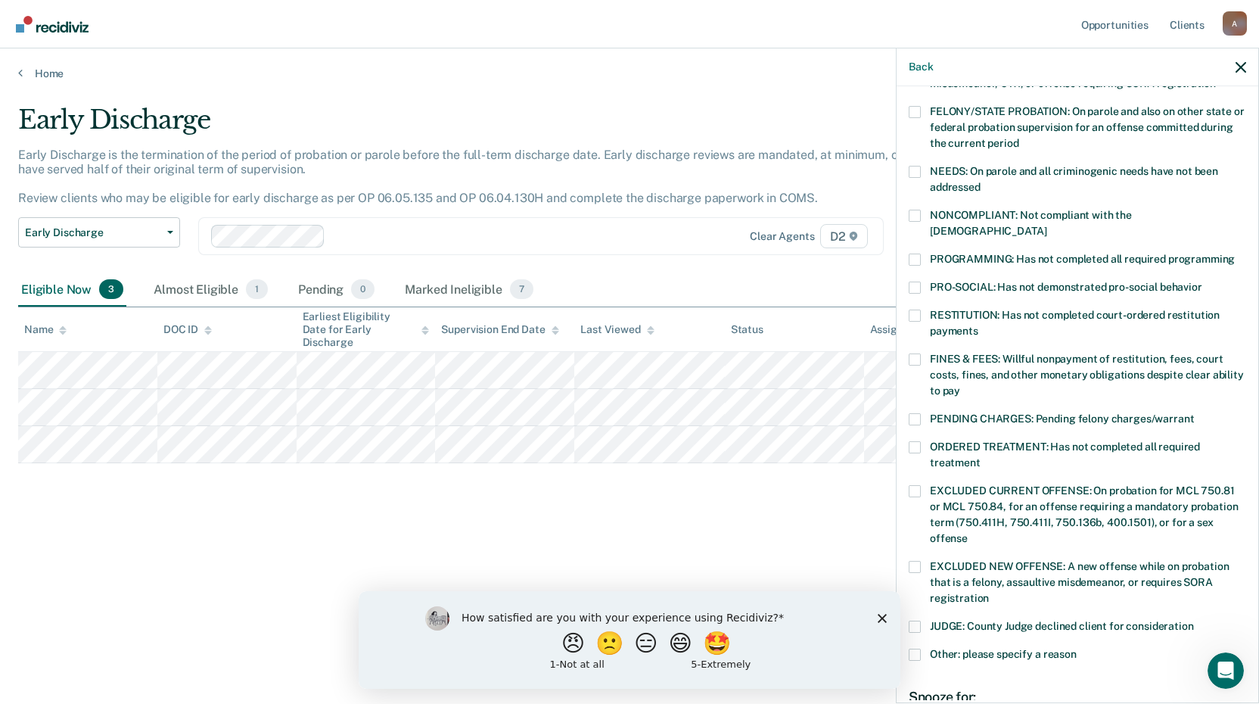
click at [913, 216] on span at bounding box center [915, 216] width 12 height 12
click at [1046, 225] on input "NONCOMPLIANT: Not compliant with the [DEMOGRAPHIC_DATA]" at bounding box center [1046, 225] width 0 height 0
click at [915, 253] on span at bounding box center [915, 259] width 12 height 12
click at [1235, 253] on input "PROGRAMMING: Has not completed all required programming" at bounding box center [1235, 253] width 0 height 0
click at [917, 353] on span at bounding box center [915, 359] width 12 height 12
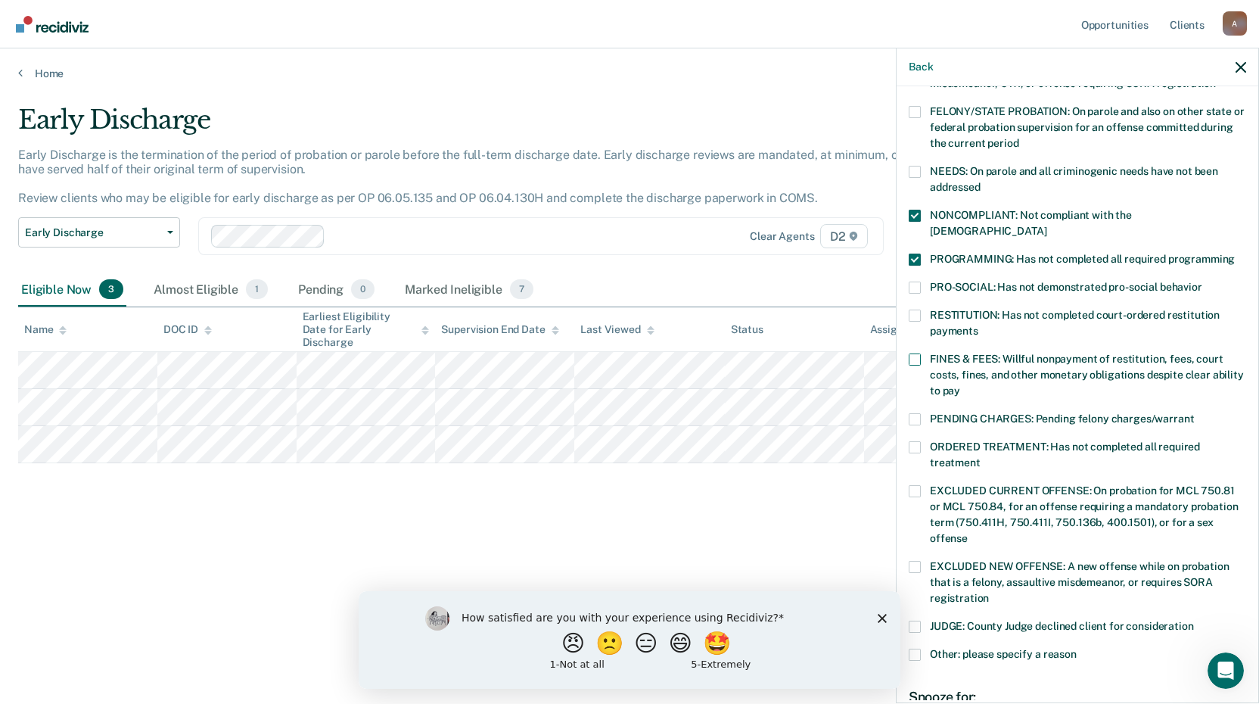
click at [960, 385] on input "FINES & FEES: Willful nonpayment of restitution, fees, court costs, fines, and …" at bounding box center [960, 385] width 0 height 0
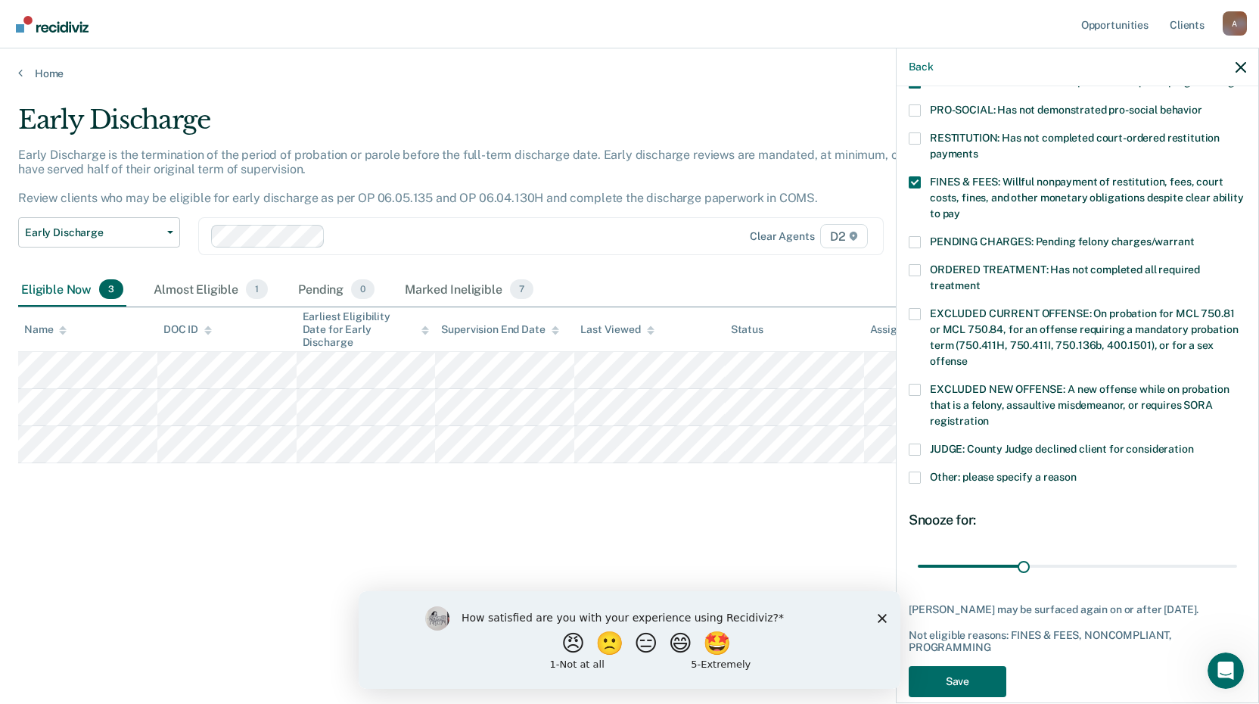
scroll to position [367, 0]
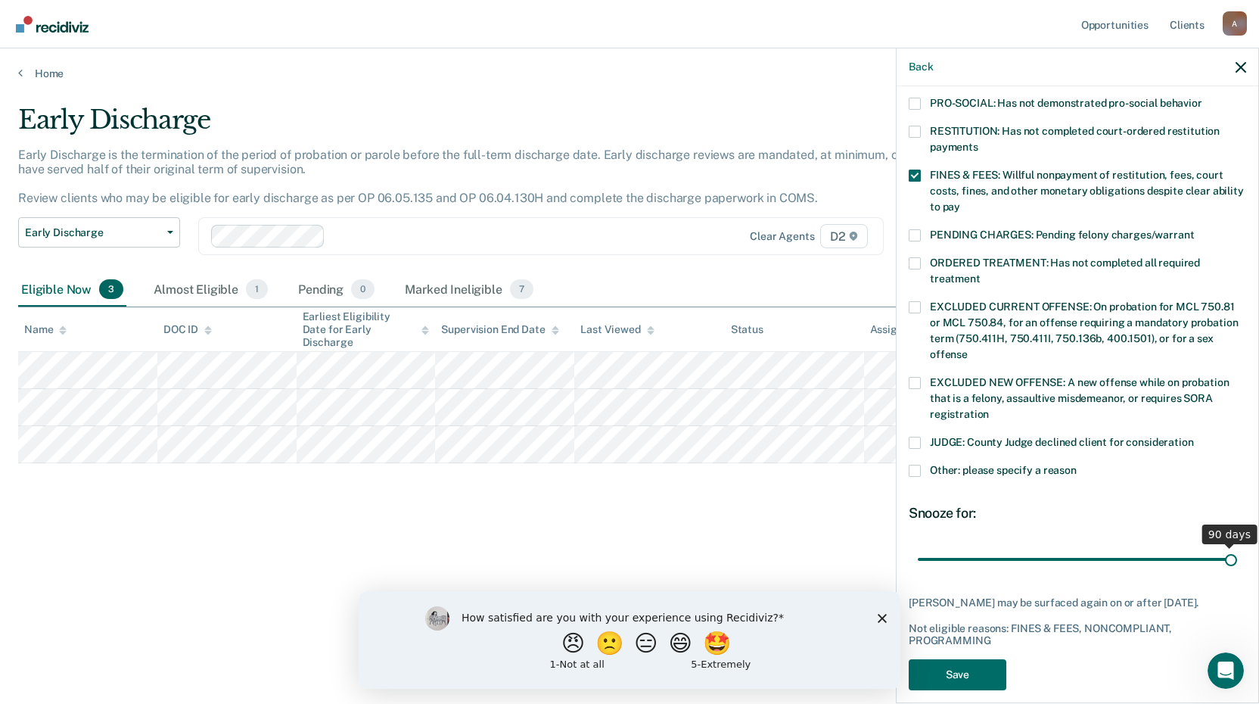
drag, startPoint x: 1022, startPoint y: 540, endPoint x: 1219, endPoint y: 526, distance: 197.2
type input "90"
click at [1219, 545] on input "range" at bounding box center [1077, 558] width 319 height 26
click at [980, 659] on button "Save" at bounding box center [958, 674] width 98 height 31
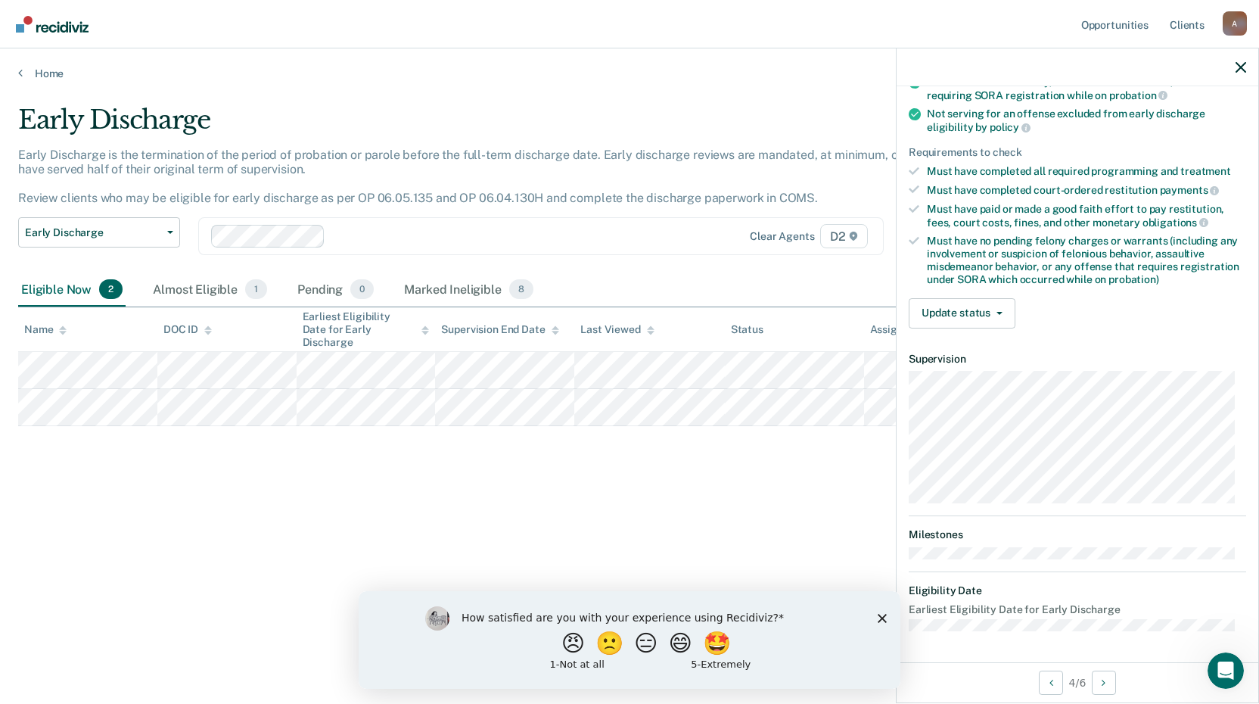
scroll to position [183, 0]
click at [1001, 313] on icon "button" at bounding box center [999, 314] width 6 height 3
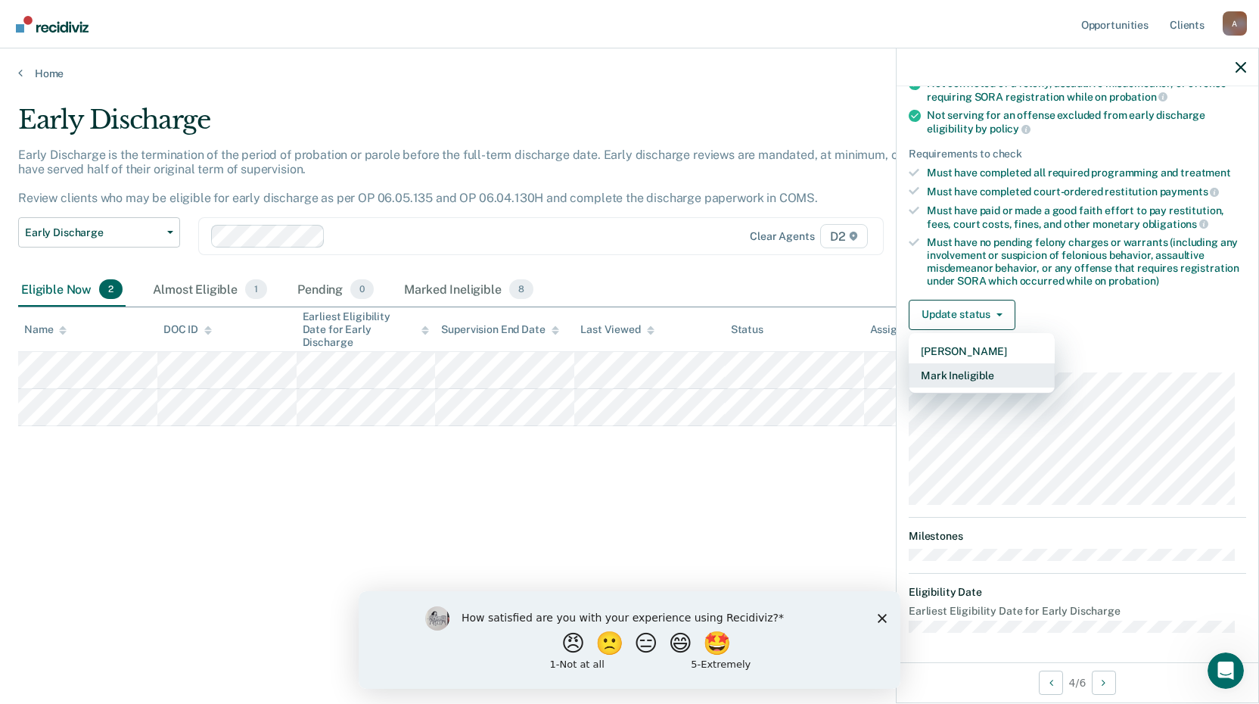
click at [997, 380] on button "Mark Ineligible" at bounding box center [982, 375] width 146 height 24
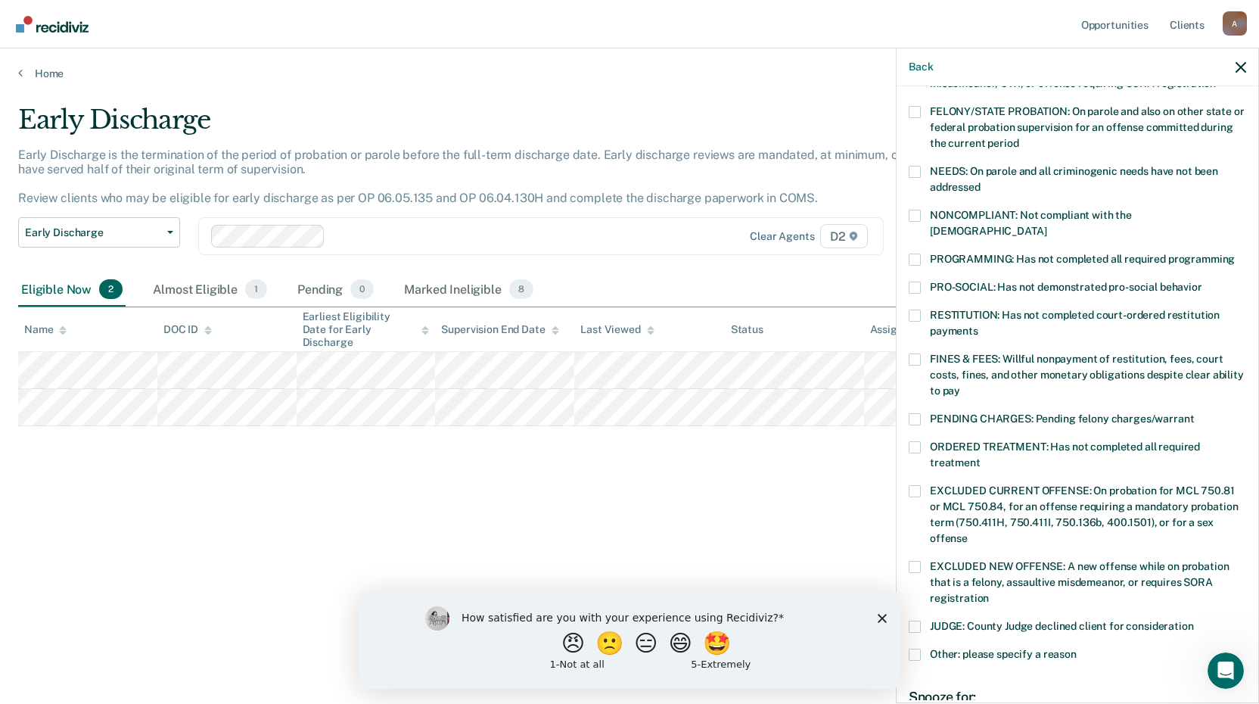
click at [912, 253] on span at bounding box center [915, 259] width 12 height 12
click at [1235, 253] on input "PROGRAMMING: Has not completed all required programming" at bounding box center [1235, 253] width 0 height 0
click at [912, 353] on span at bounding box center [915, 359] width 12 height 12
click at [960, 385] on input "FINES & FEES: Willful nonpayment of restitution, fees, court costs, fines, and …" at bounding box center [960, 385] width 0 height 0
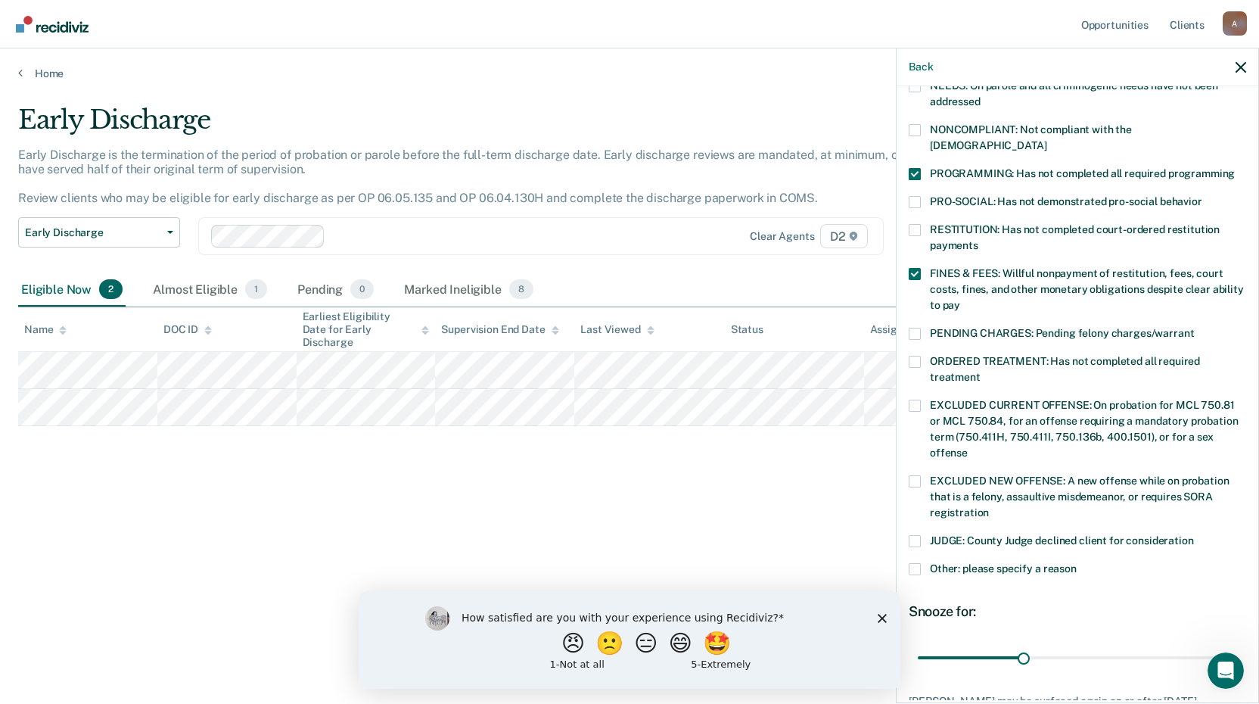
scroll to position [334, 0]
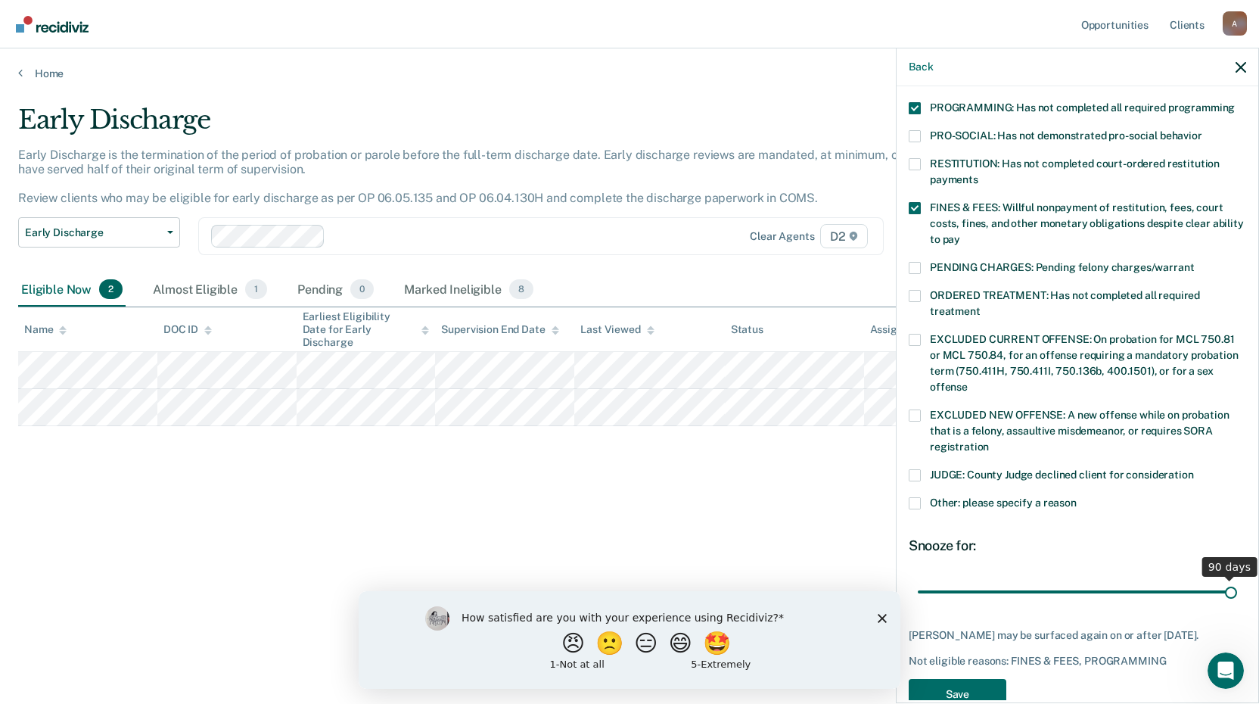
drag, startPoint x: 1017, startPoint y: 576, endPoint x: 1219, endPoint y: 573, distance: 202.0
type input "90"
click at [1219, 578] on input "range" at bounding box center [1077, 591] width 319 height 26
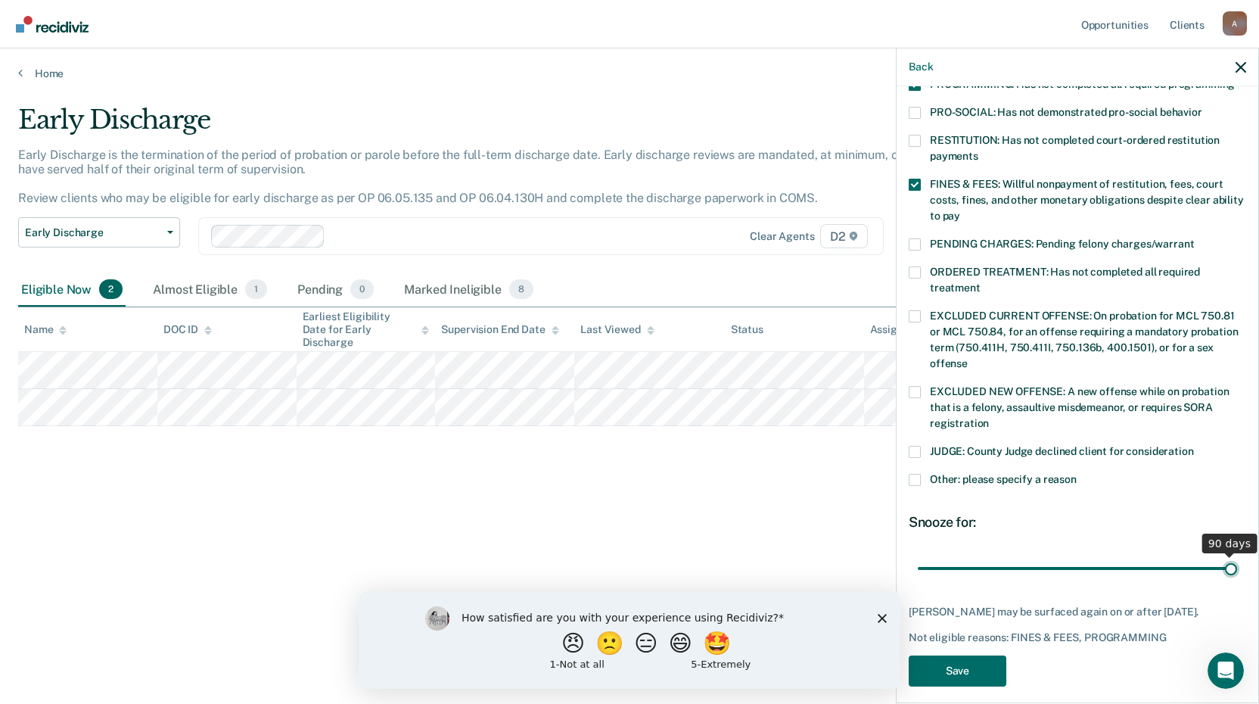
scroll to position [367, 0]
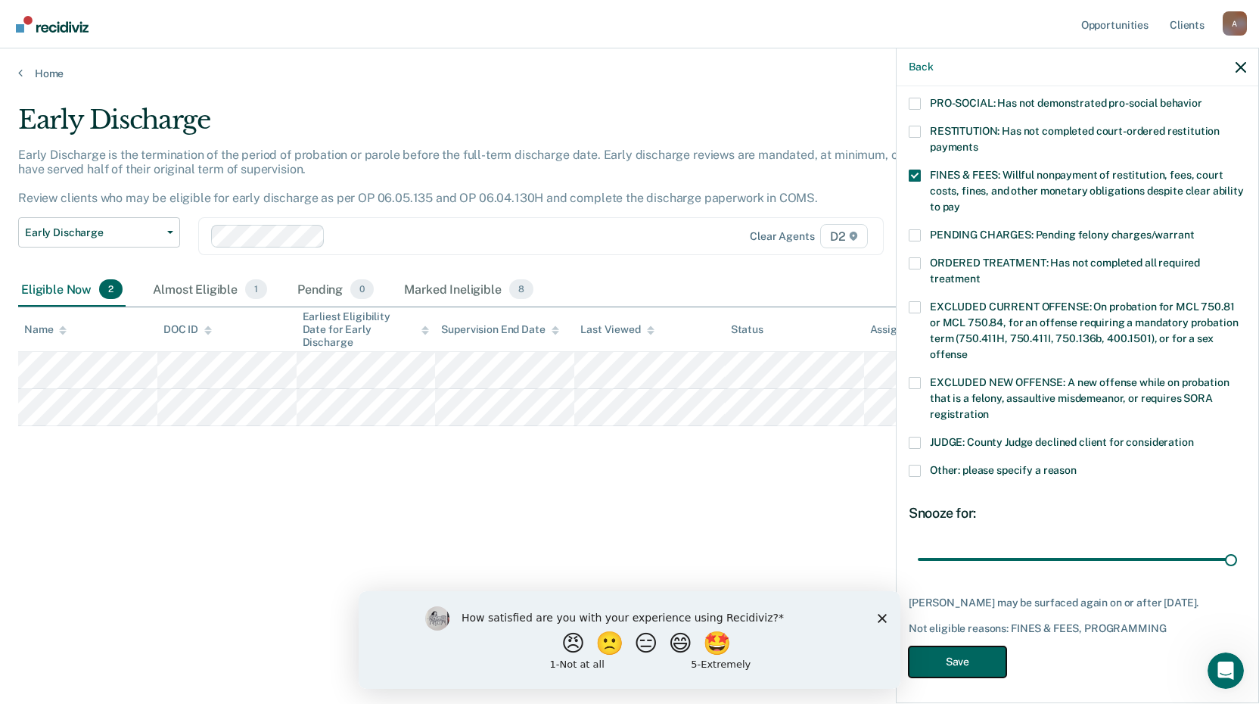
click at [984, 662] on button "Save" at bounding box center [958, 661] width 98 height 31
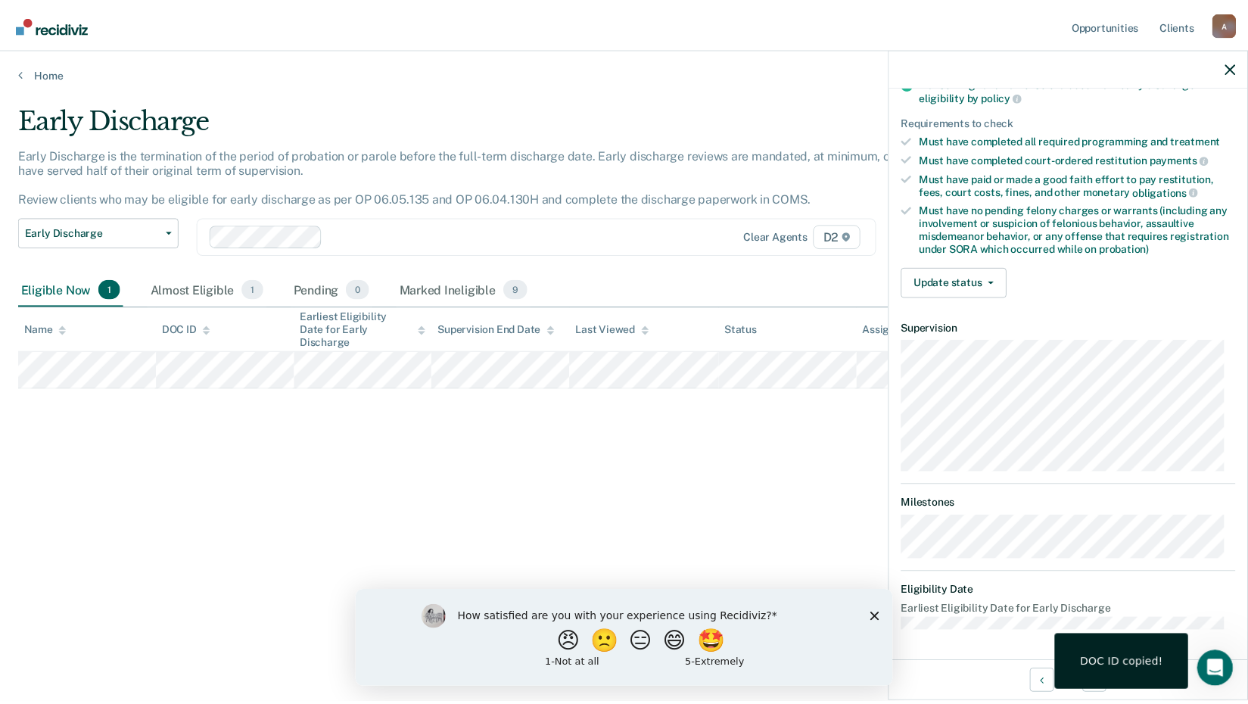
scroll to position [214, 0]
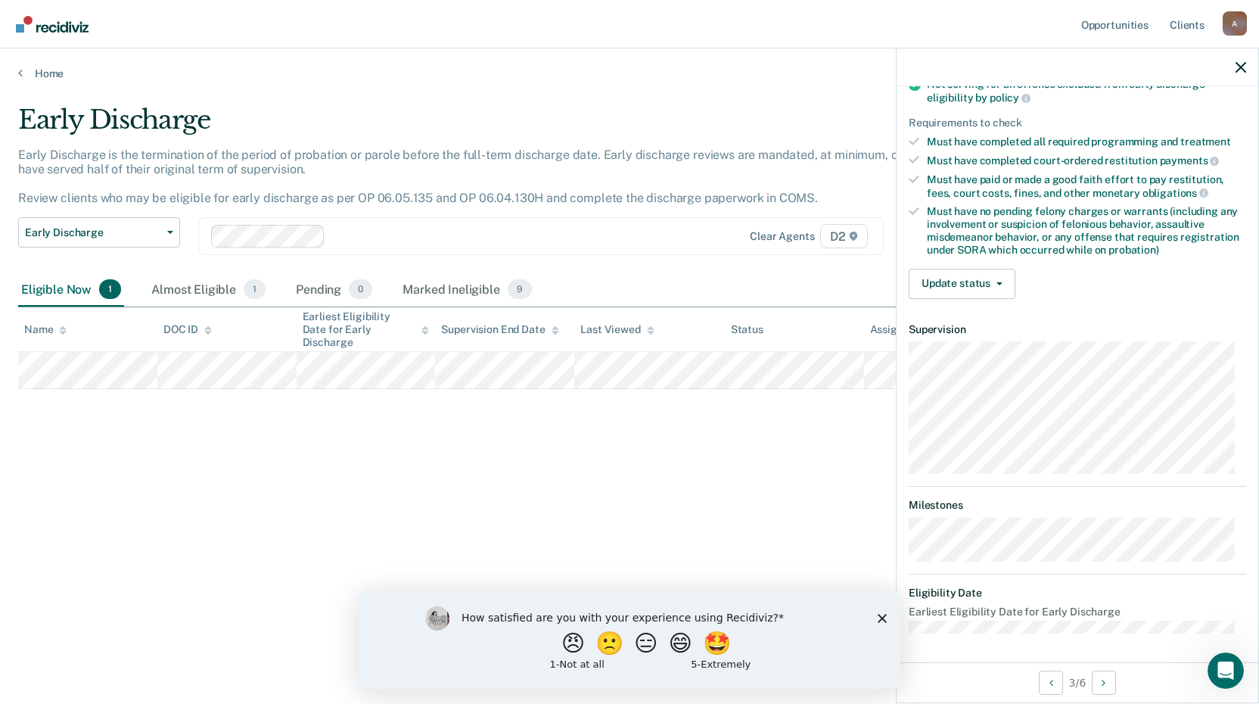
click at [14, 68] on div "Home" at bounding box center [629, 64] width 1259 height 32
click at [20, 71] on icon at bounding box center [20, 73] width 5 height 12
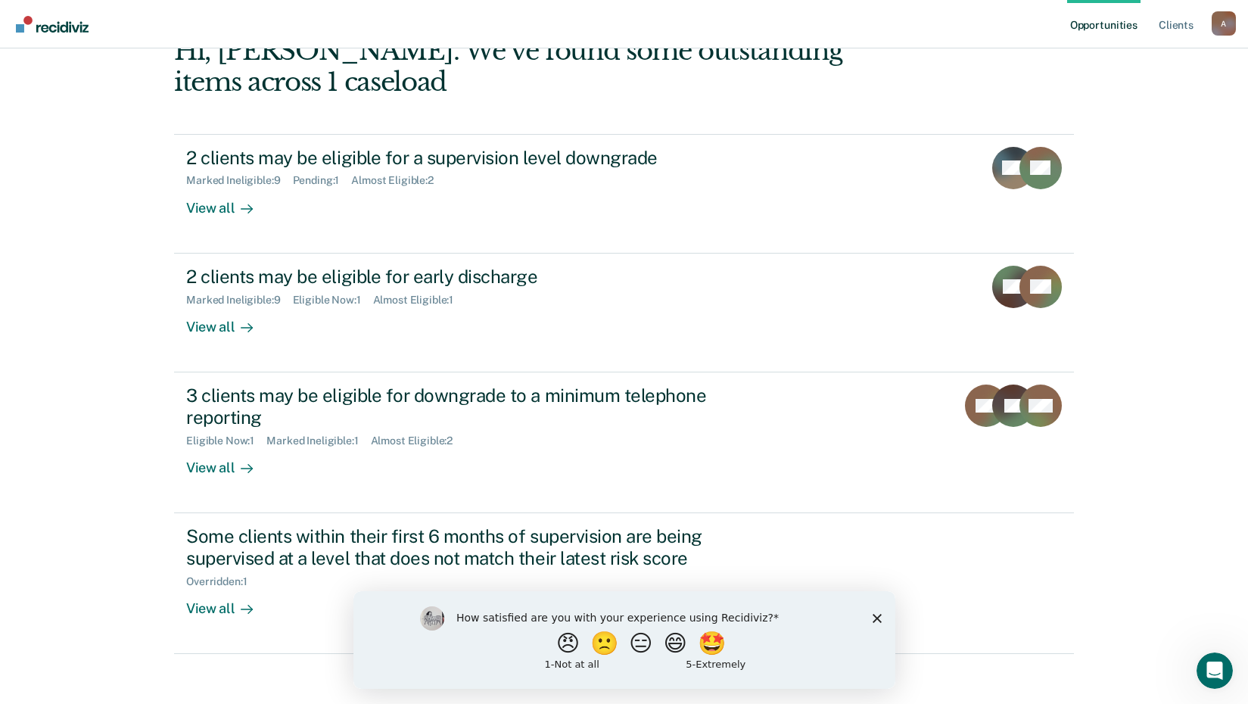
scroll to position [104, 0]
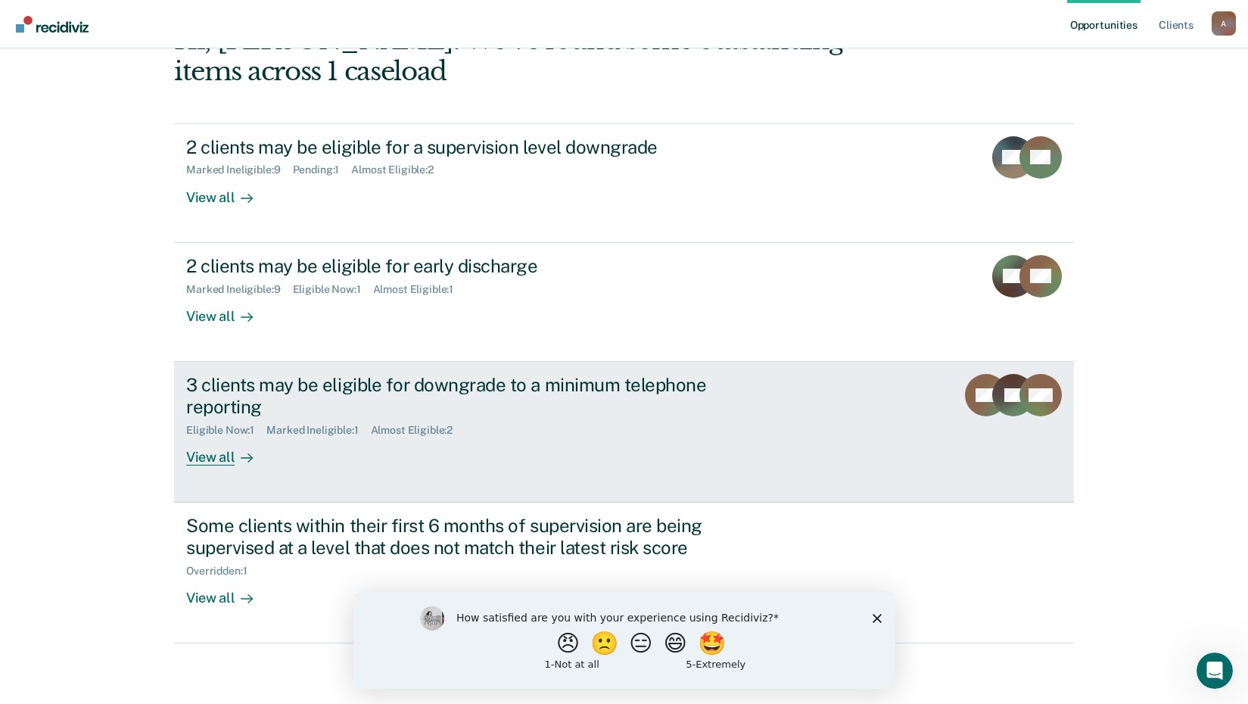
click at [217, 461] on div "View all" at bounding box center [228, 451] width 85 height 30
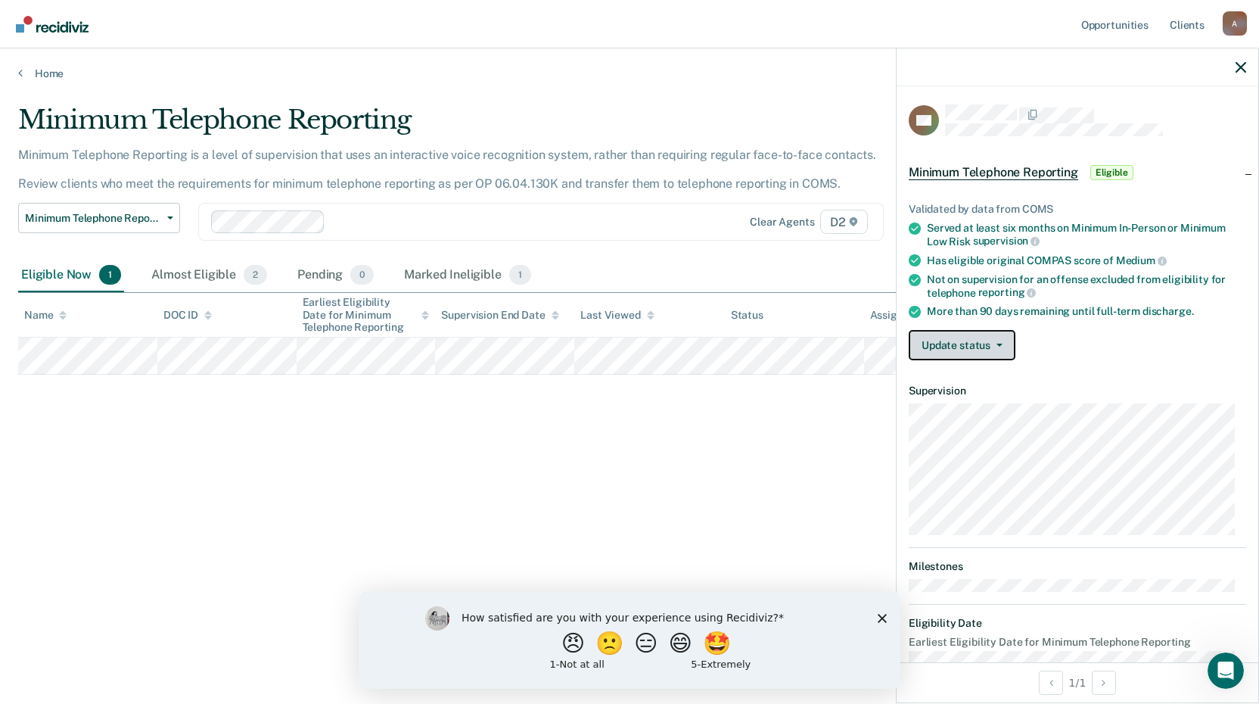
click at [946, 345] on button "Update status" at bounding box center [962, 345] width 107 height 30
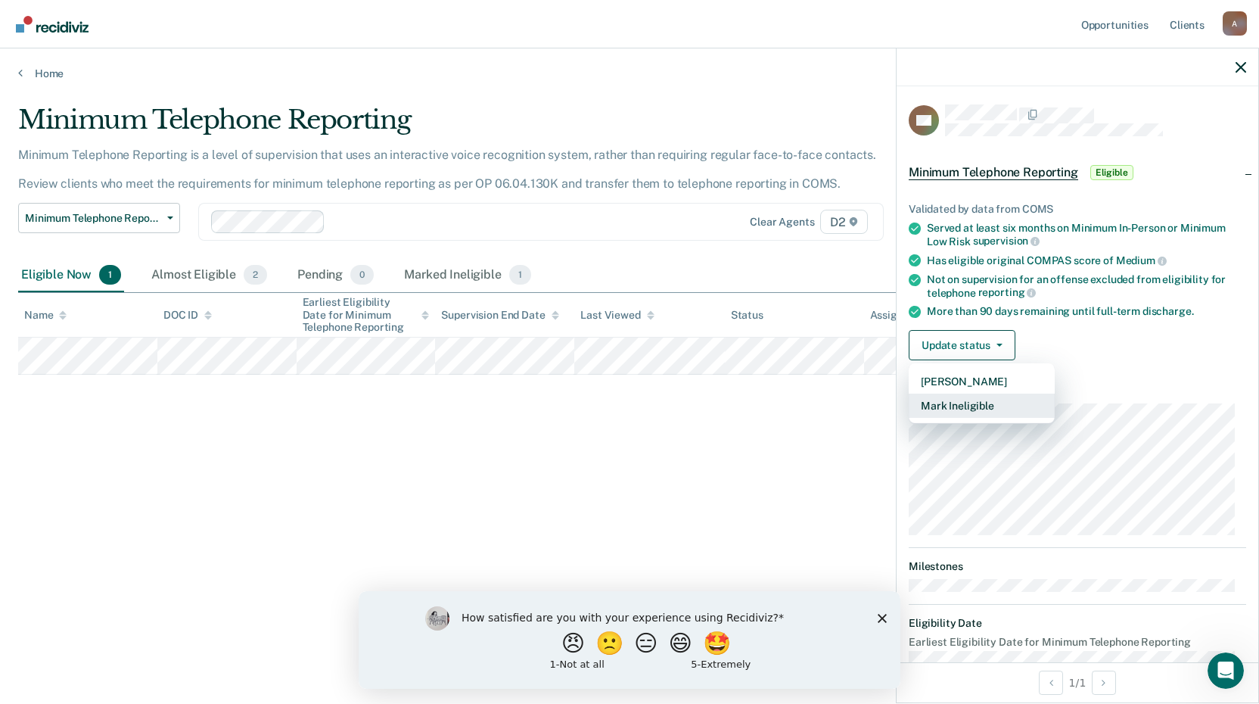
click at [968, 410] on button "Mark Ineligible" at bounding box center [982, 405] width 146 height 24
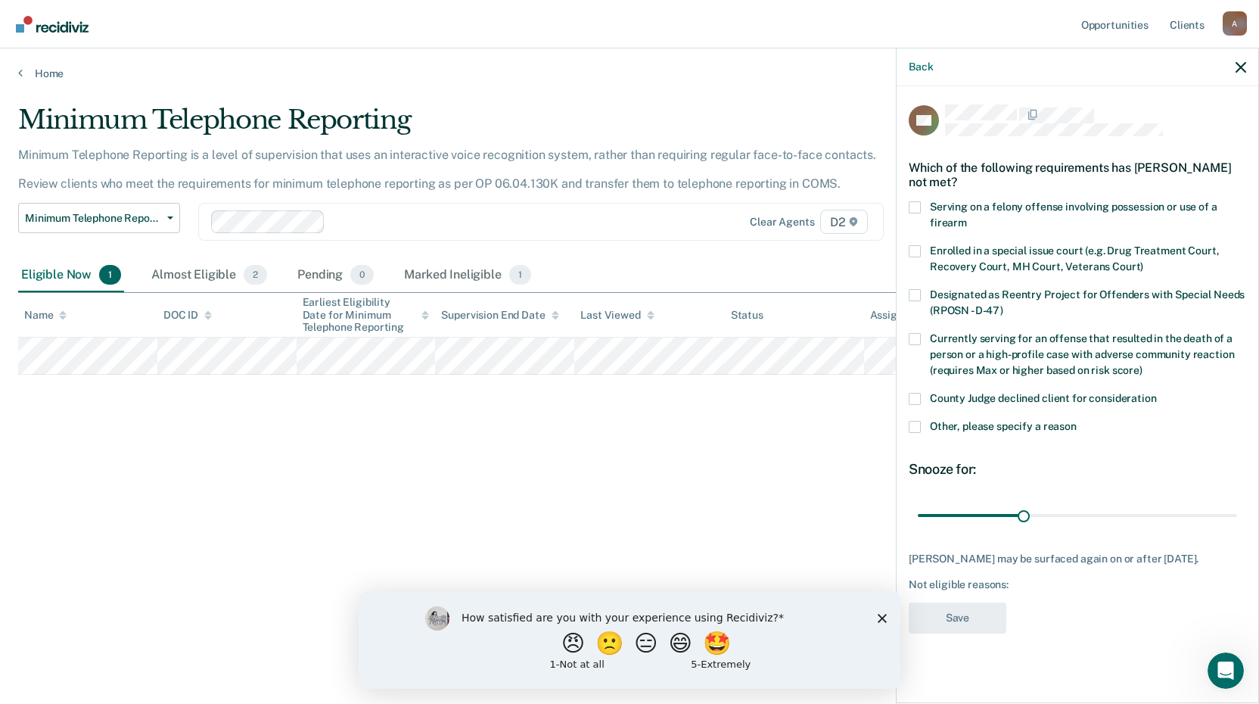
click at [916, 396] on span at bounding box center [915, 399] width 12 height 12
click at [1157, 393] on input "County Judge declined client for consideration" at bounding box center [1157, 393] width 0 height 0
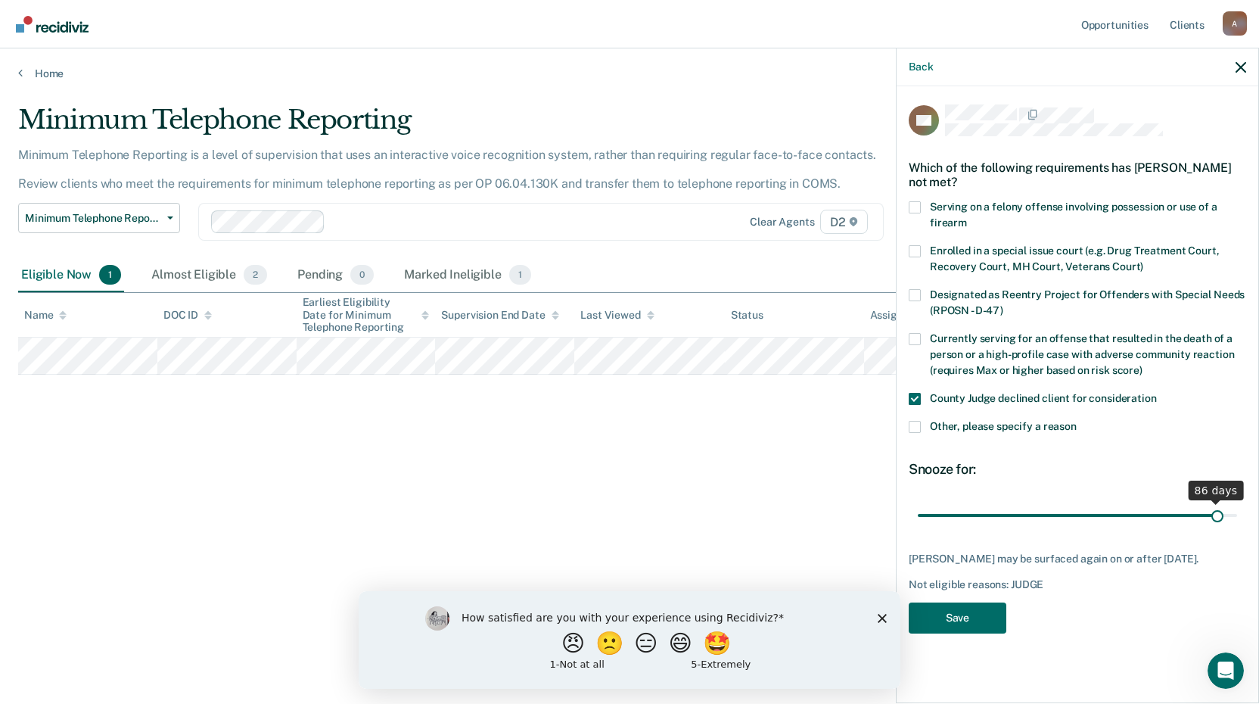
drag, startPoint x: 1024, startPoint y: 513, endPoint x: 1219, endPoint y: 520, distance: 195.3
type input "86"
click at [1219, 520] on input "range" at bounding box center [1077, 515] width 319 height 26
click at [974, 612] on button "Save" at bounding box center [958, 617] width 98 height 31
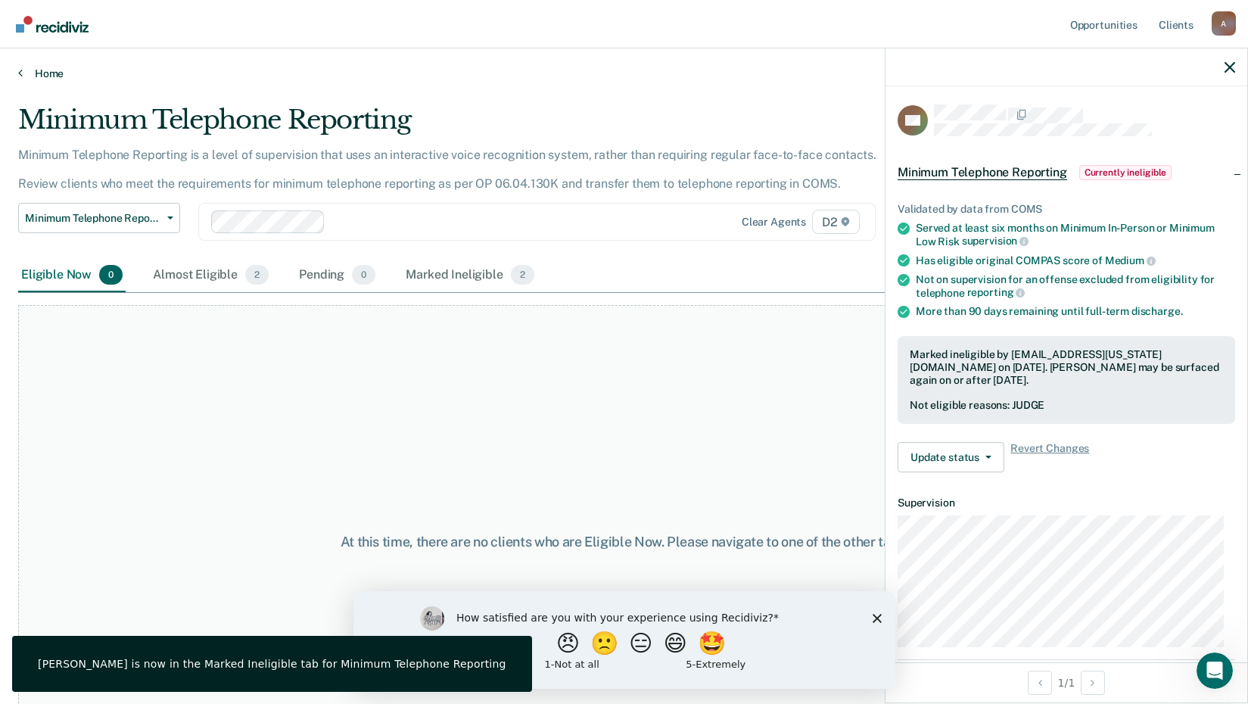
click at [28, 73] on link "Home" at bounding box center [623, 74] width 1211 height 14
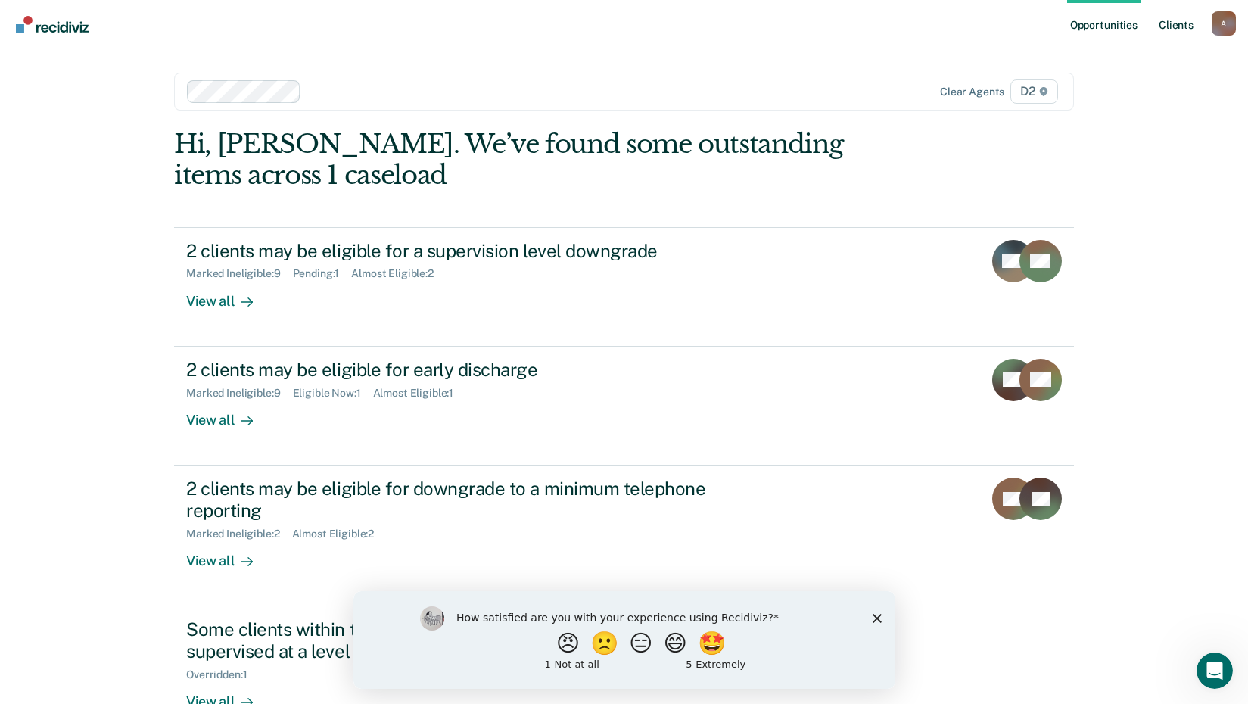
click at [1168, 27] on link "Client s" at bounding box center [1175, 24] width 41 height 48
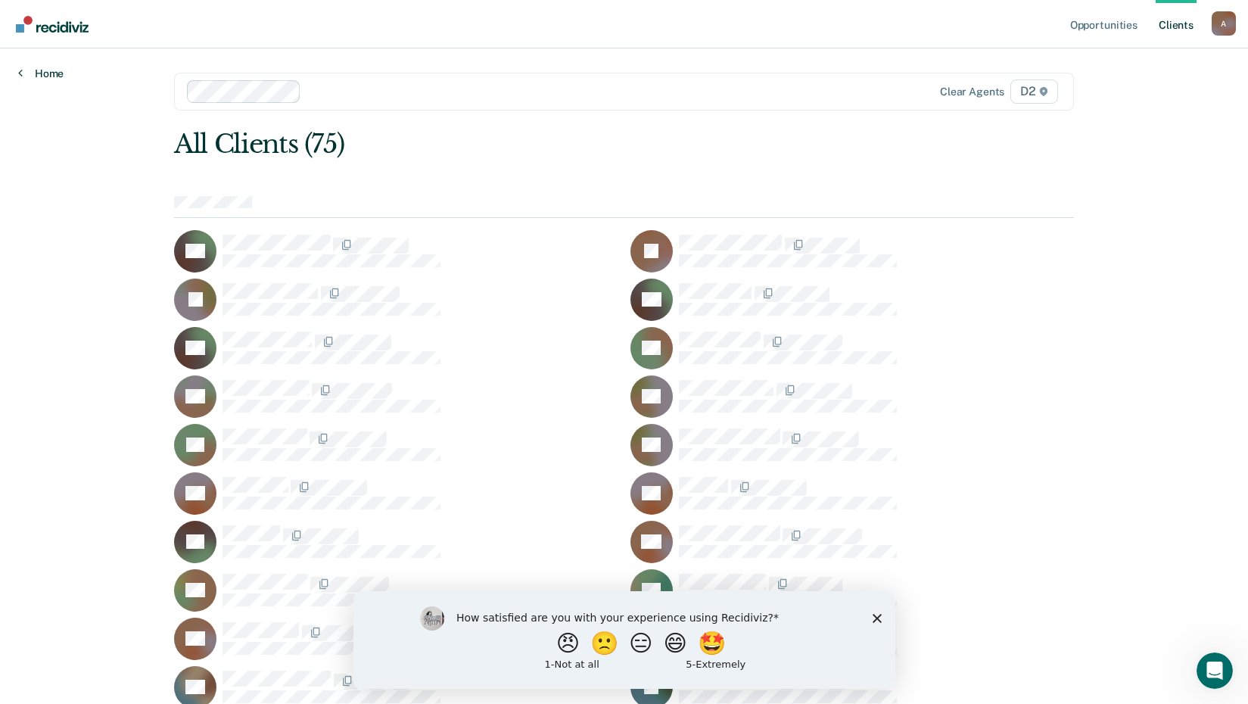
click at [29, 72] on link "Home" at bounding box center [40, 74] width 45 height 14
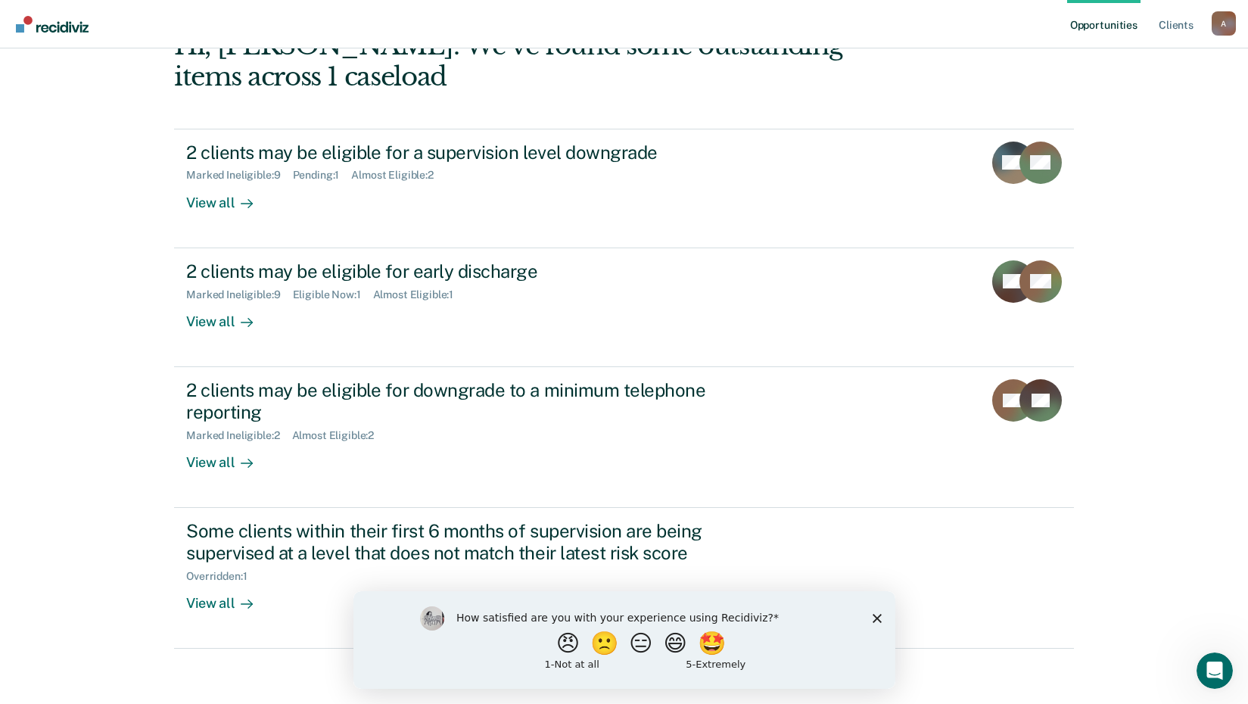
scroll to position [104, 0]
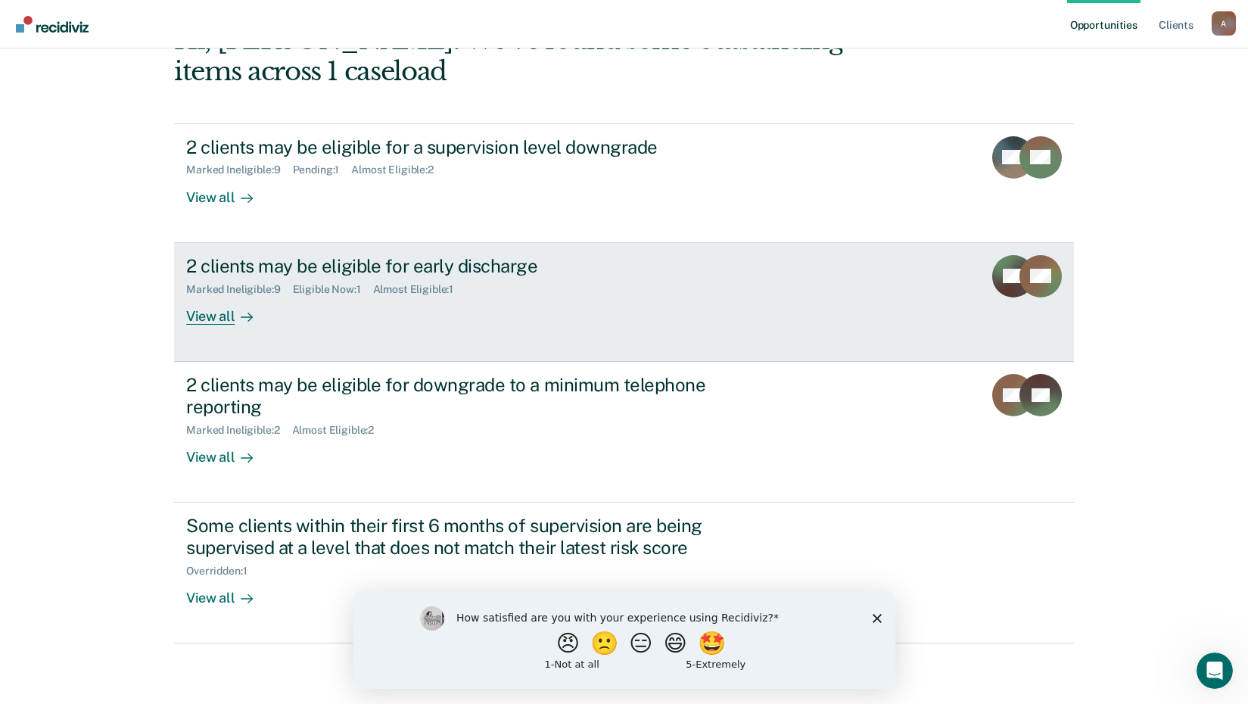
click at [210, 320] on div "View all" at bounding box center [228, 310] width 85 height 30
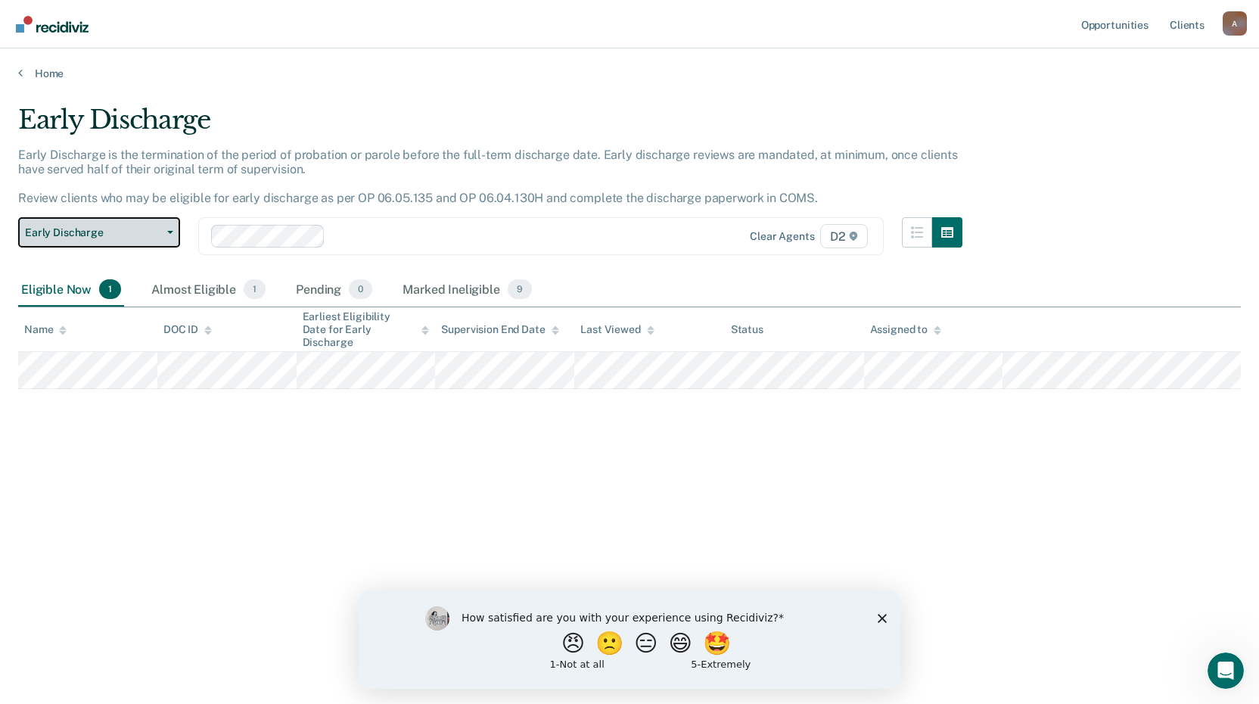
click at [166, 233] on span "button" at bounding box center [167, 232] width 12 height 3
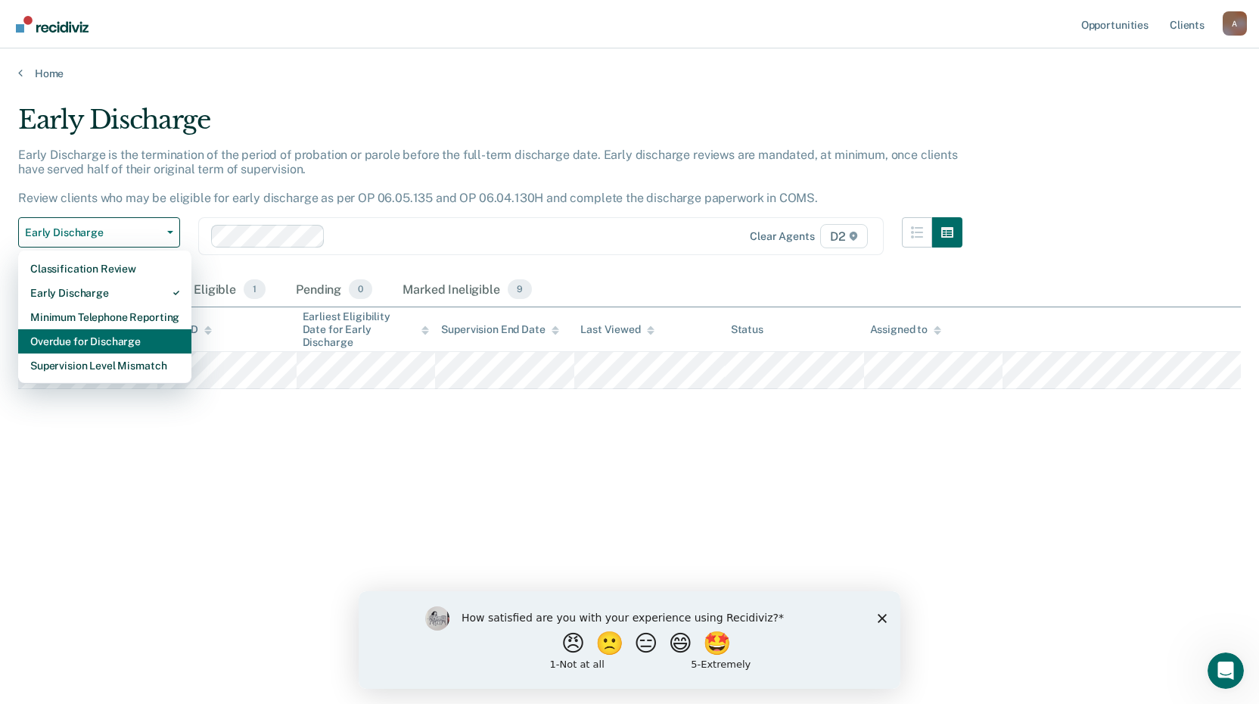
click at [135, 343] on div "Overdue for Discharge" at bounding box center [104, 341] width 149 height 24
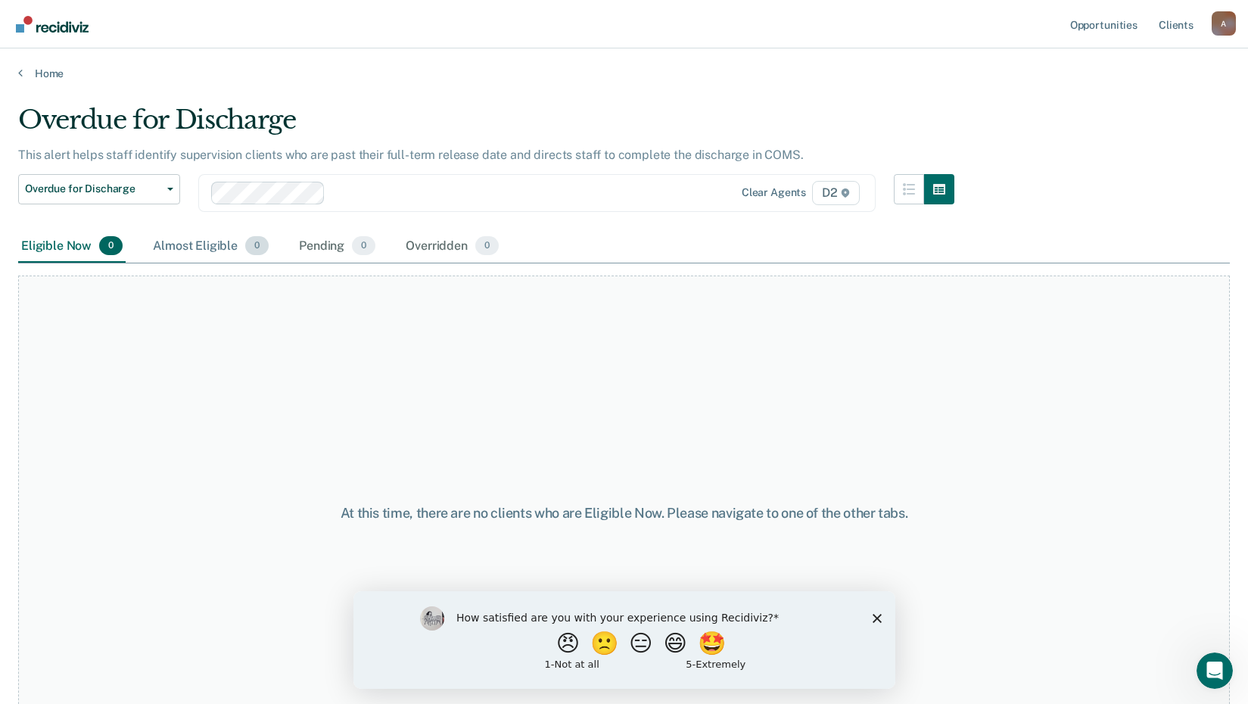
click at [185, 248] on div "Almost Eligible 0" at bounding box center [211, 246] width 122 height 33
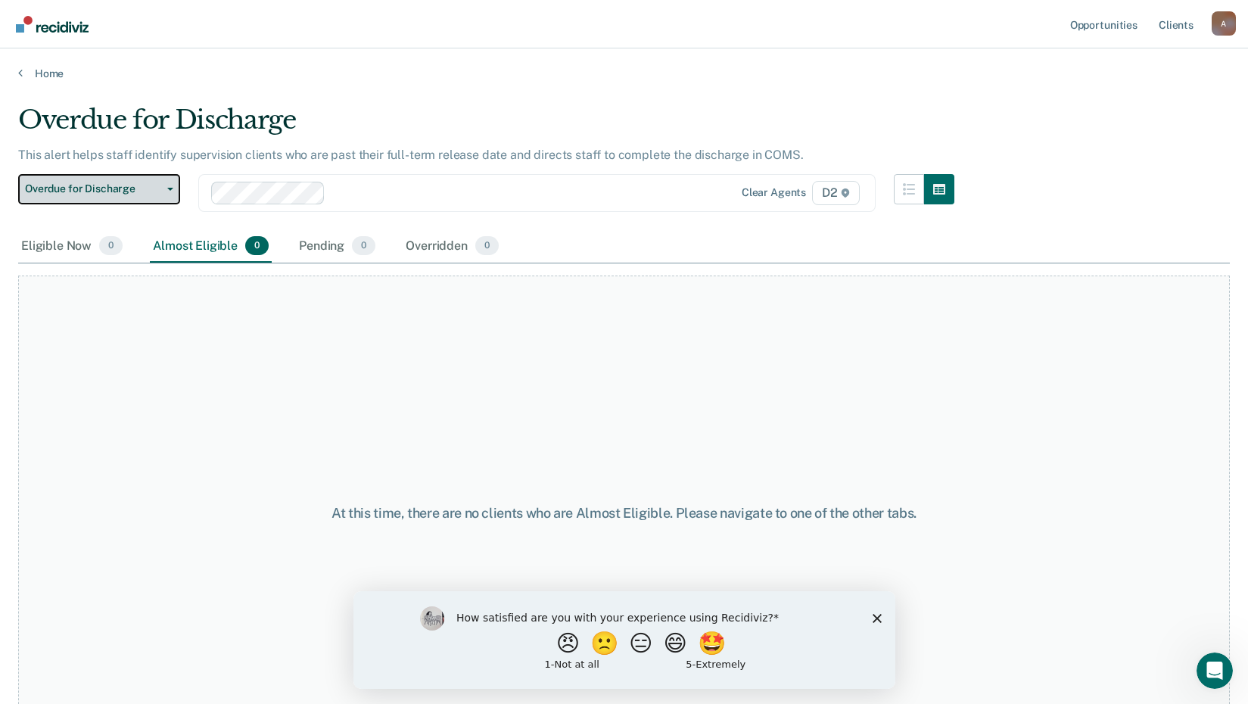
click at [169, 183] on button "Overdue for Discharge" at bounding box center [99, 189] width 162 height 30
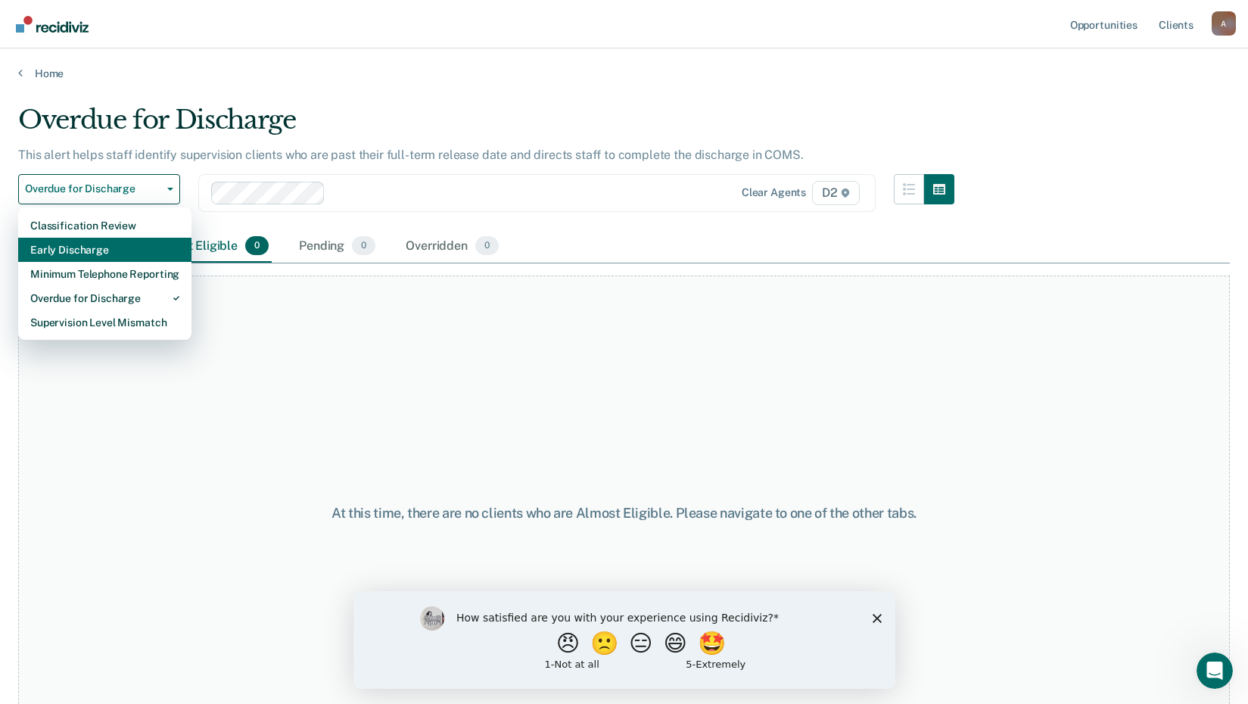
click at [120, 253] on div "Early Discharge" at bounding box center [104, 250] width 149 height 24
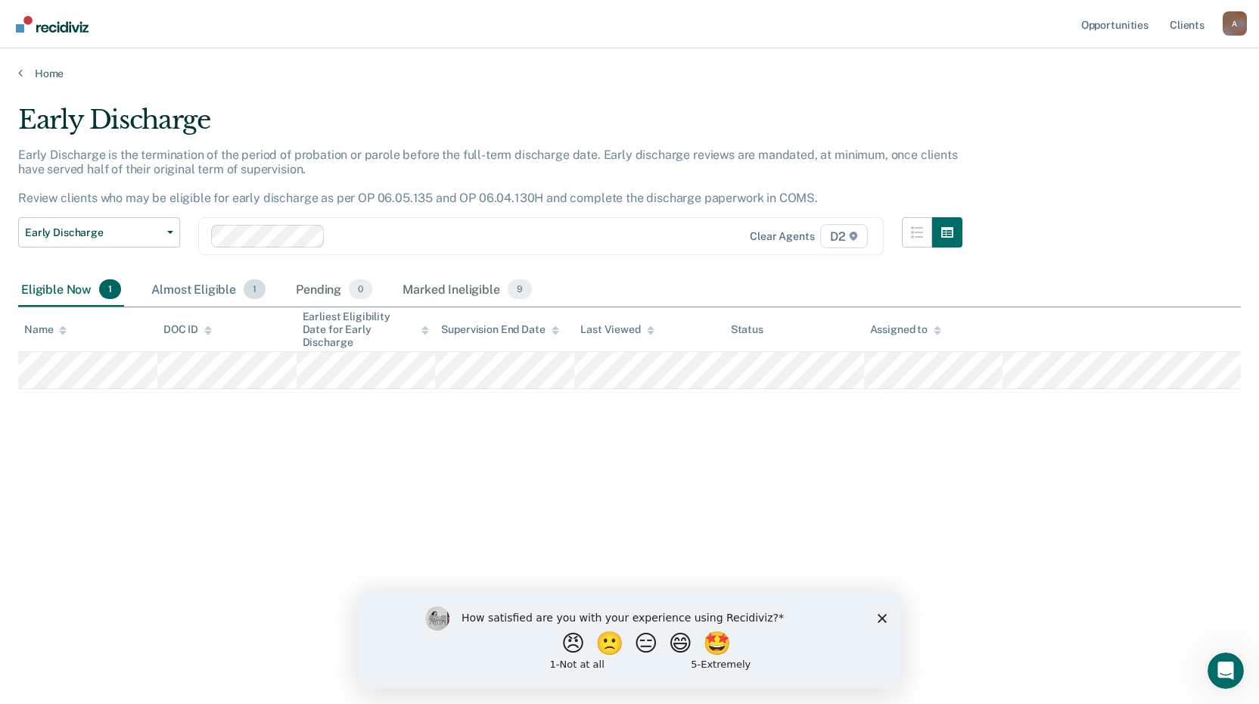
click at [194, 287] on div "Almost Eligible 1" at bounding box center [208, 289] width 120 height 33
click at [67, 286] on div "Eligible Now 1" at bounding box center [71, 289] width 106 height 33
click at [24, 83] on main "Early Discharge Early Discharge is the termination of the period of probation o…" at bounding box center [629, 389] width 1259 height 619
click at [20, 66] on div "Home" at bounding box center [629, 64] width 1259 height 32
click at [20, 68] on icon at bounding box center [20, 73] width 5 height 12
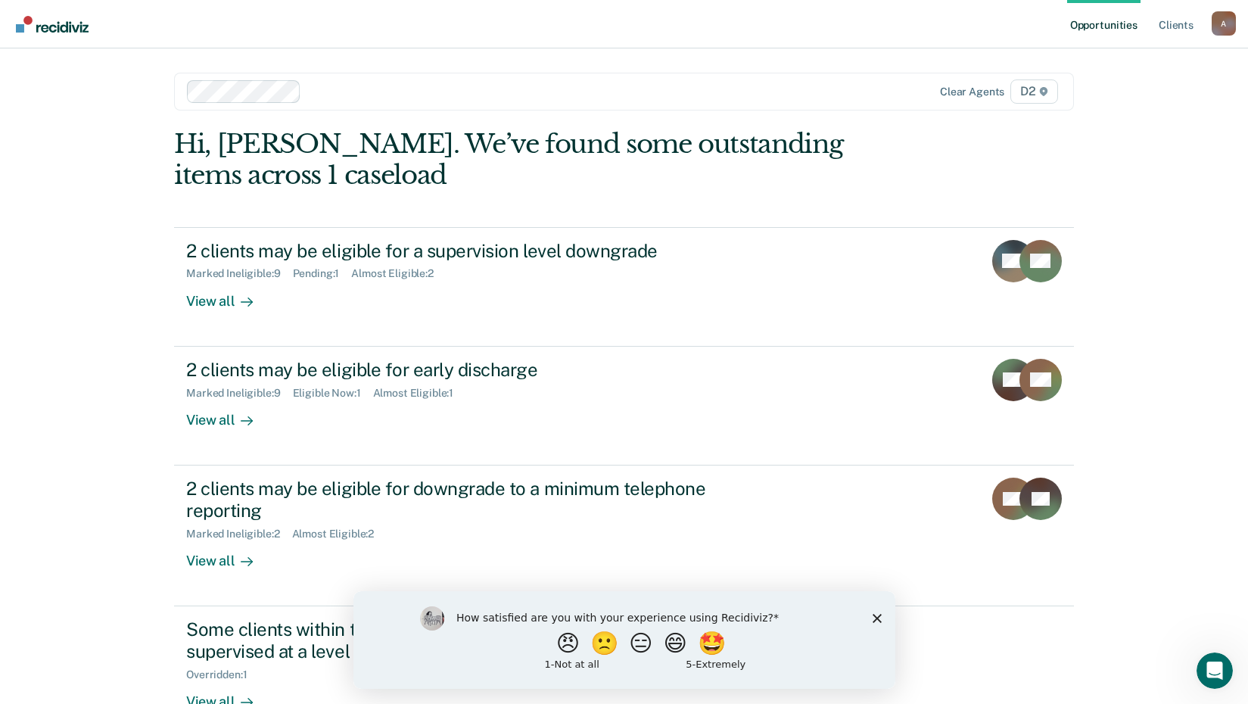
click at [1122, 443] on div "Opportunities Client s [EMAIL_ADDRESS][US_STATE][DOMAIN_NAME] A Profile How it …" at bounding box center [624, 403] width 1248 height 807
click at [1220, 16] on div "A" at bounding box center [1223, 23] width 24 height 24
click at [1154, 100] on link "Log Out" at bounding box center [1163, 99] width 122 height 13
